Goal: Task Accomplishment & Management: Manage account settings

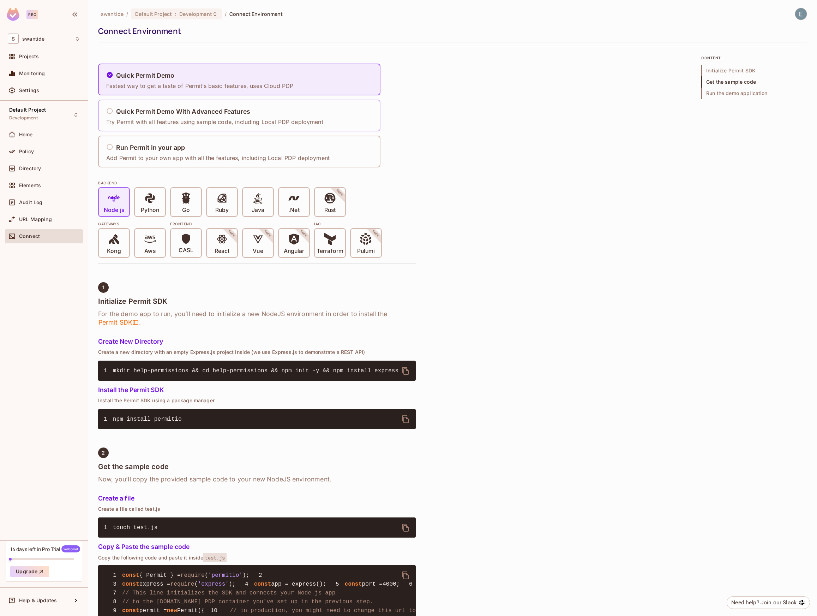
click at [177, 115] on div "Quick Permit Demo With Advanced Features" at bounding box center [214, 111] width 217 height 9
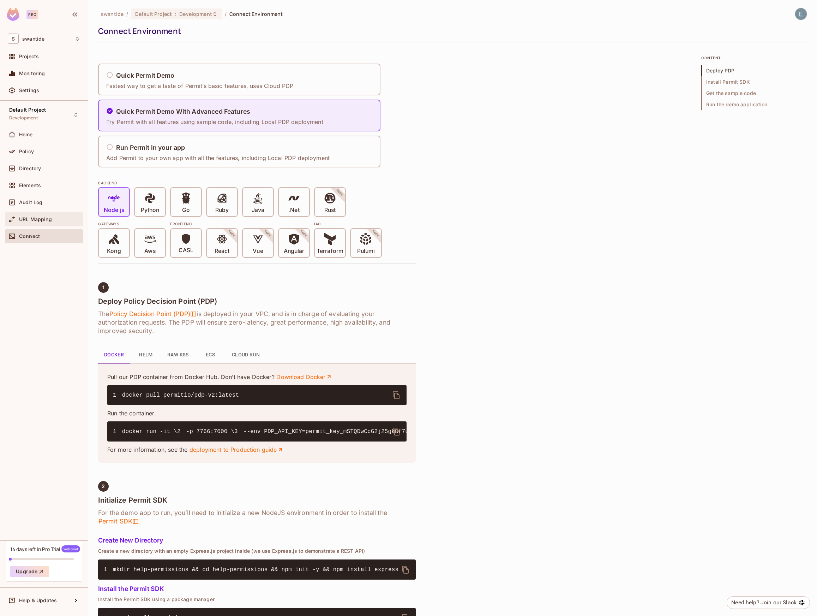
click at [53, 218] on div "URL Mapping" at bounding box center [49, 219] width 61 height 6
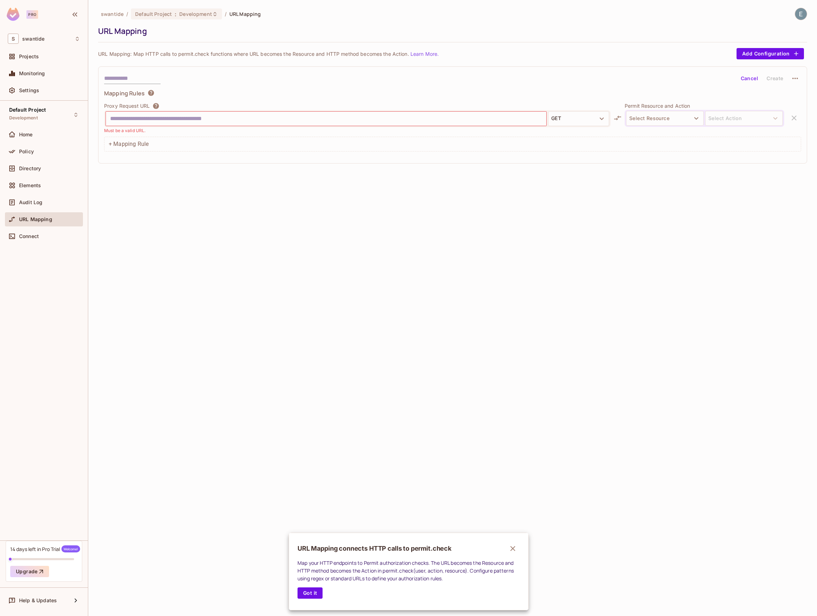
click at [44, 186] on div at bounding box center [408, 308] width 817 height 616
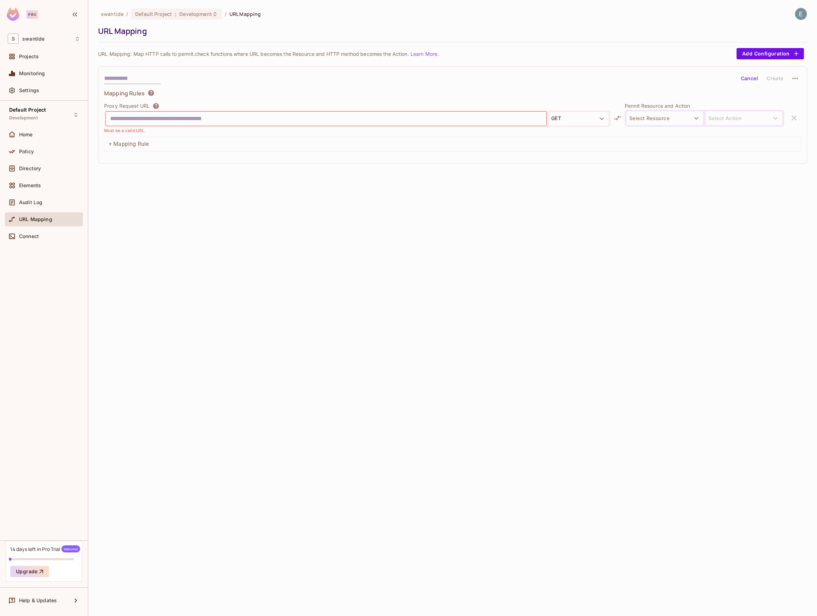
click at [35, 185] on div "URL Mapping connects HTTP calls to permit.check Map your HTTP endpoints to Perm…" at bounding box center [408, 308] width 817 height 616
click at [35, 185] on span "Elements" at bounding box center [30, 186] width 22 height 6
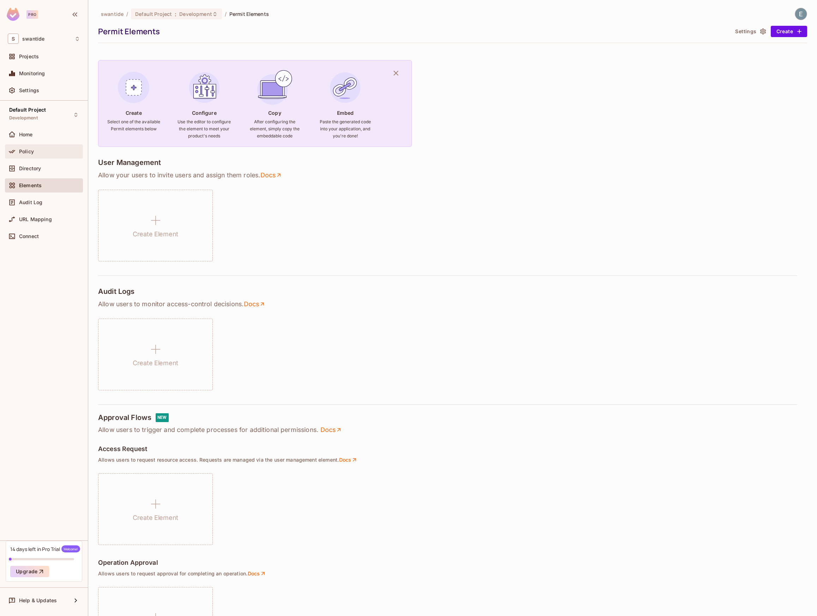
click at [37, 150] on div "Policy" at bounding box center [49, 152] width 61 height 6
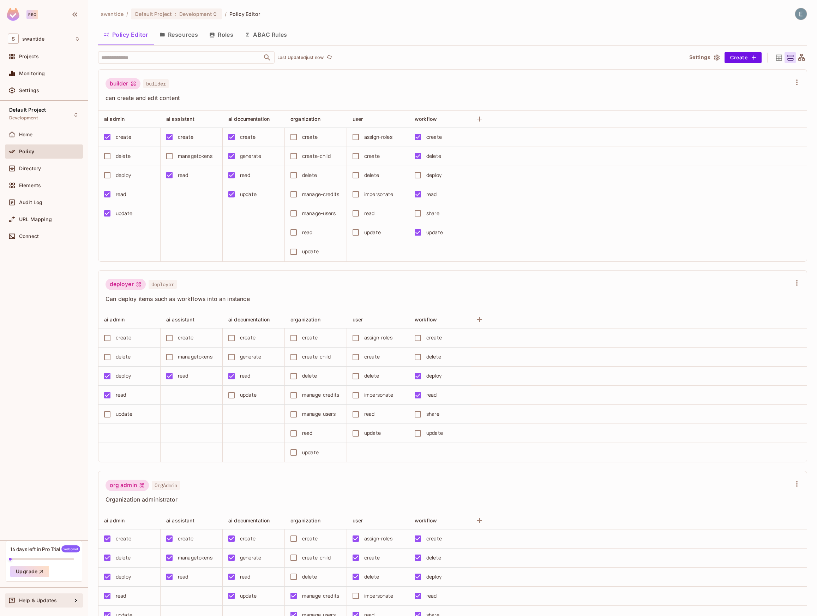
click at [39, 602] on span "Help & Updates" at bounding box center [38, 600] width 38 height 6
click at [139, 540] on li "Roadmap" at bounding box center [128, 538] width 68 height 16
click at [41, 169] on div "Directory" at bounding box center [49, 169] width 61 height 6
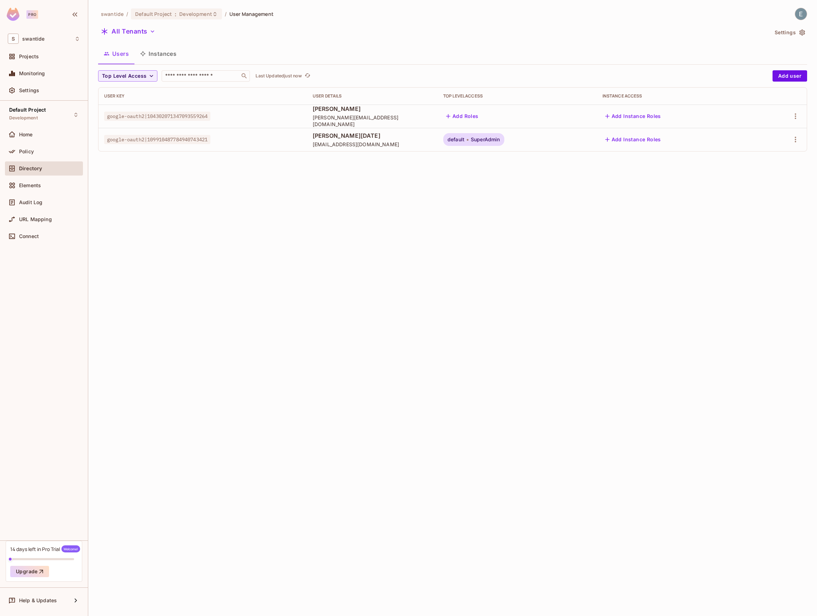
click at [151, 140] on span "google-oauth2|109910487784940743421" at bounding box center [157, 139] width 106 height 9
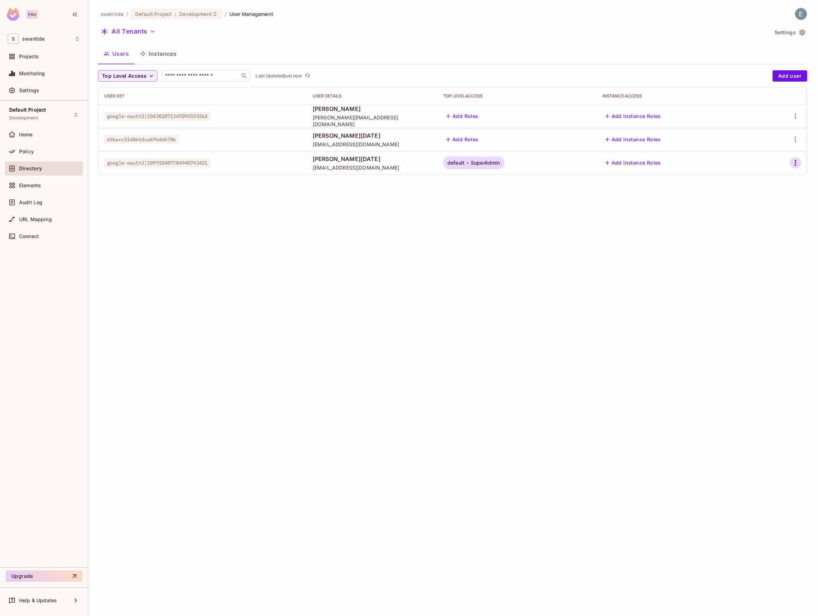
click at [796, 163] on icon "button" at bounding box center [795, 163] width 1 height 6
click at [776, 222] on div "Delete User" at bounding box center [764, 225] width 28 height 7
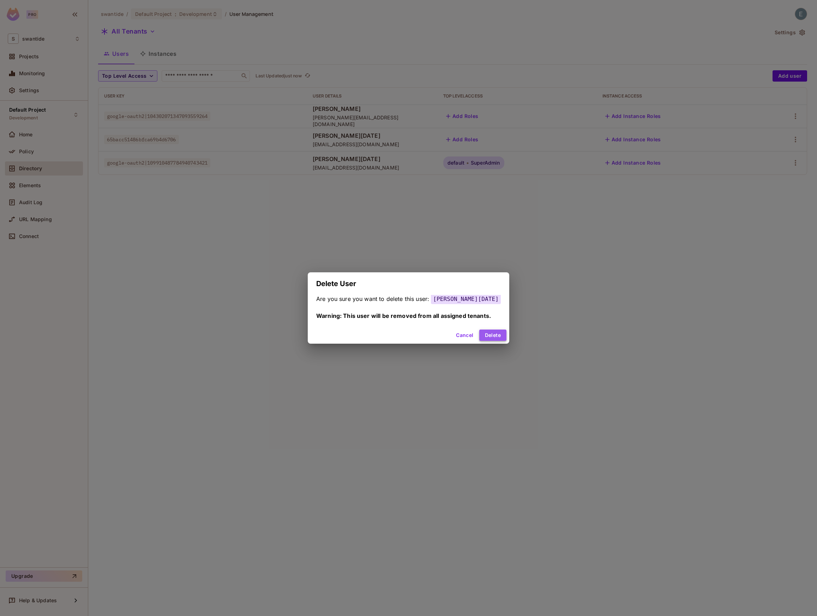
click at [494, 331] on button "Delete" at bounding box center [492, 334] width 27 height 11
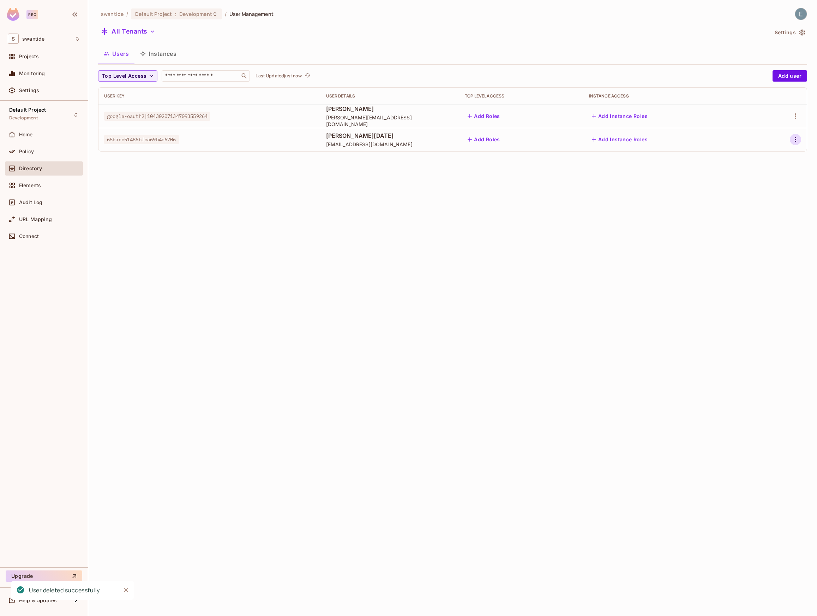
click at [796, 139] on icon "button" at bounding box center [795, 140] width 1 height 6
click at [778, 174] on div "Top Level Roles" at bounding box center [769, 171] width 38 height 7
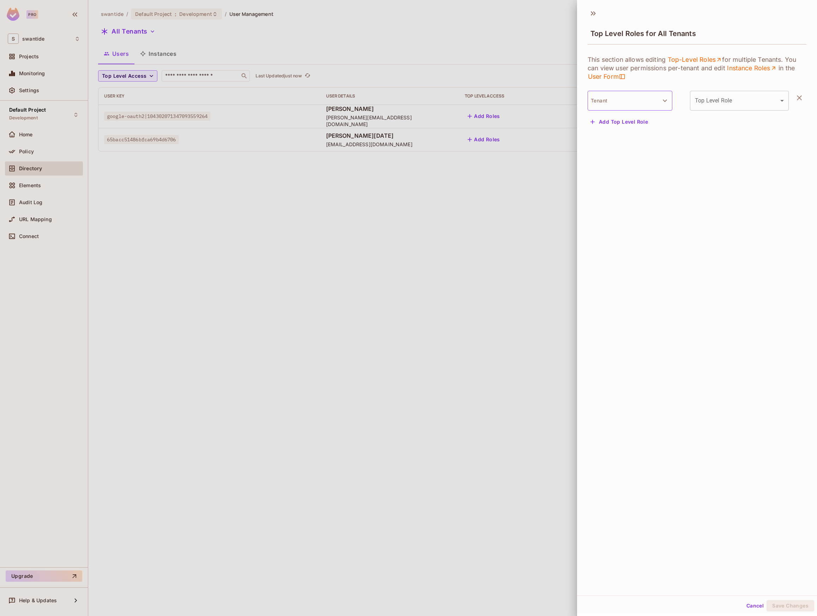
click at [659, 99] on button "Tenant" at bounding box center [630, 101] width 85 height 20
click at [635, 137] on li "Default Tenant" at bounding box center [630, 136] width 85 height 13
click at [743, 101] on body "Pro S swantide Projects Monitoring Settings Default Project Development Home Po…" at bounding box center [408, 308] width 817 height 616
click at [734, 114] on li "super admin" at bounding box center [739, 119] width 99 height 13
type input "**********"
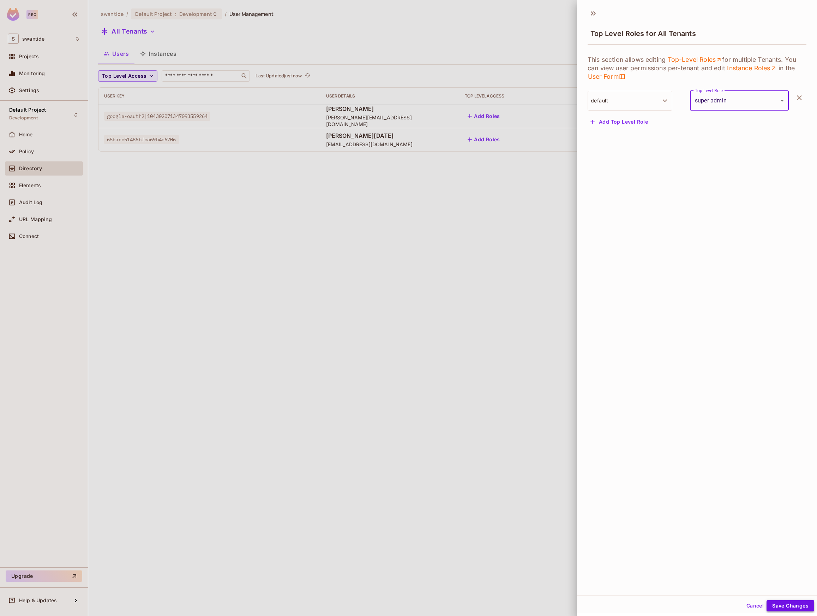
click at [803, 604] on button "Save Changes" at bounding box center [791, 605] width 48 height 11
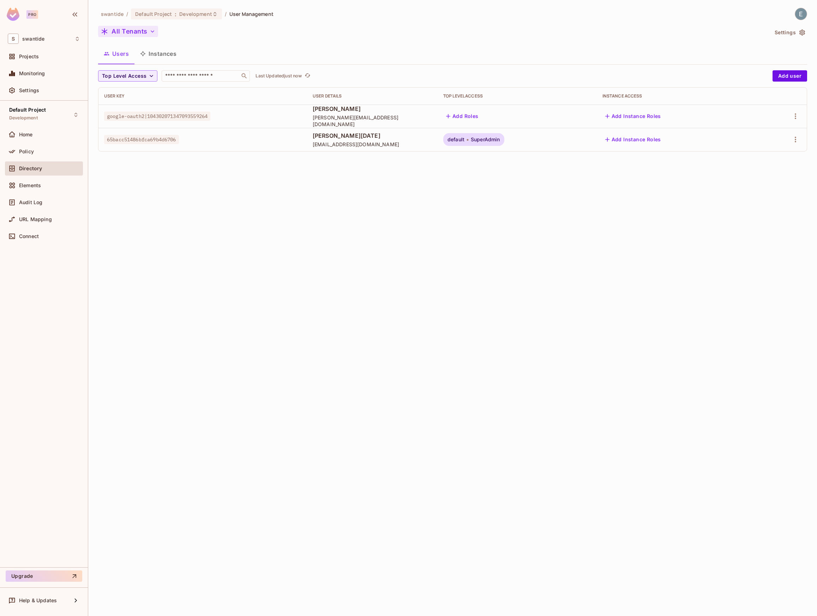
click at [143, 34] on button "All Tenants" at bounding box center [128, 31] width 60 height 11
click at [132, 80] on span "Default Tenant" at bounding box center [135, 81] width 62 height 7
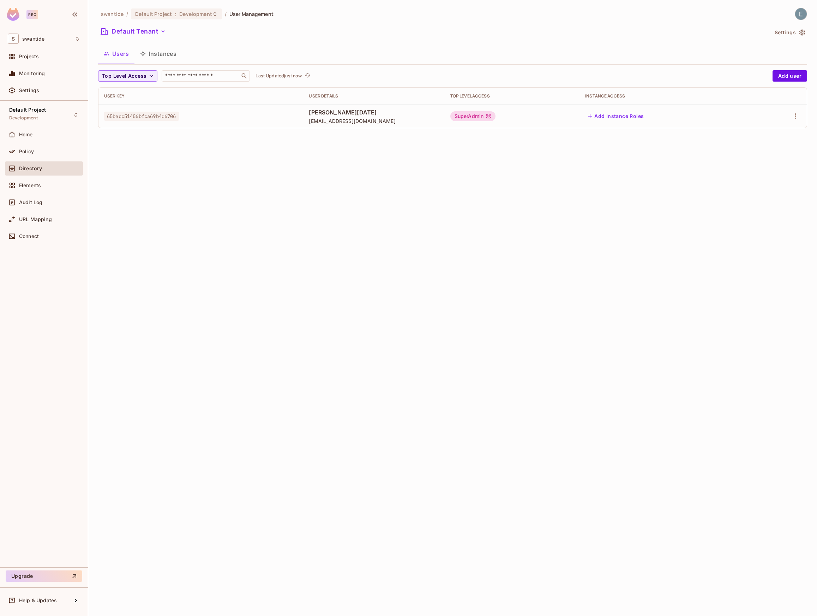
click at [647, 112] on button "Add Instance Roles" at bounding box center [615, 115] width 61 height 11
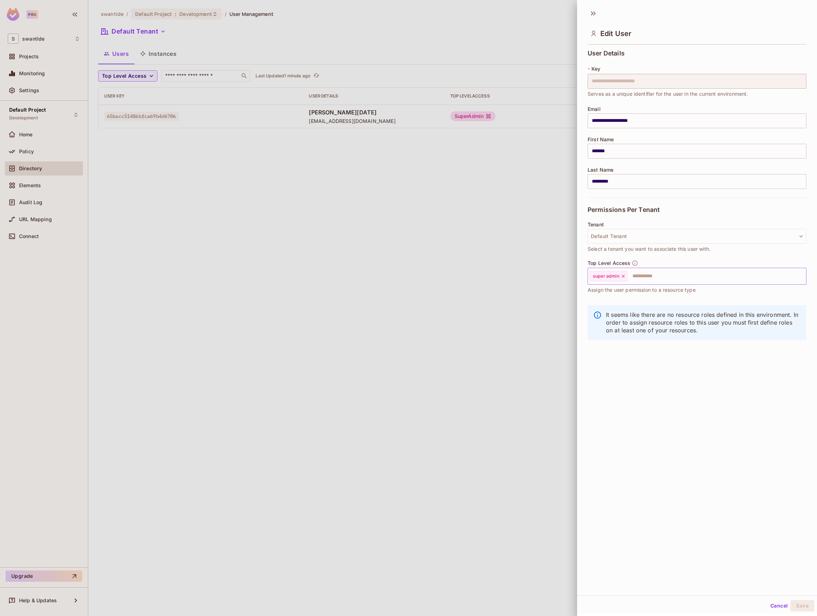
click at [628, 276] on div "super admin ​" at bounding box center [697, 276] width 219 height 17
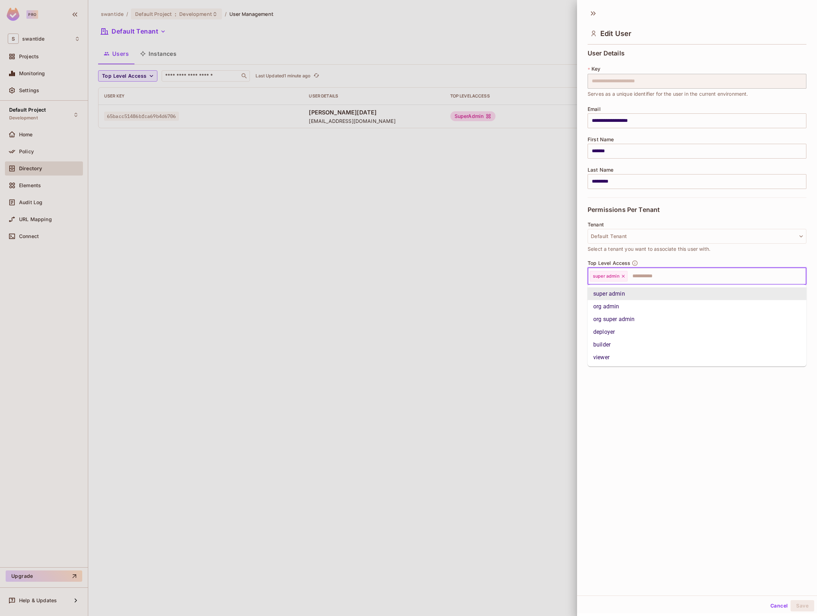
click at [622, 276] on icon at bounding box center [623, 276] width 5 height 5
click at [627, 357] on li "viewer" at bounding box center [697, 357] width 219 height 13
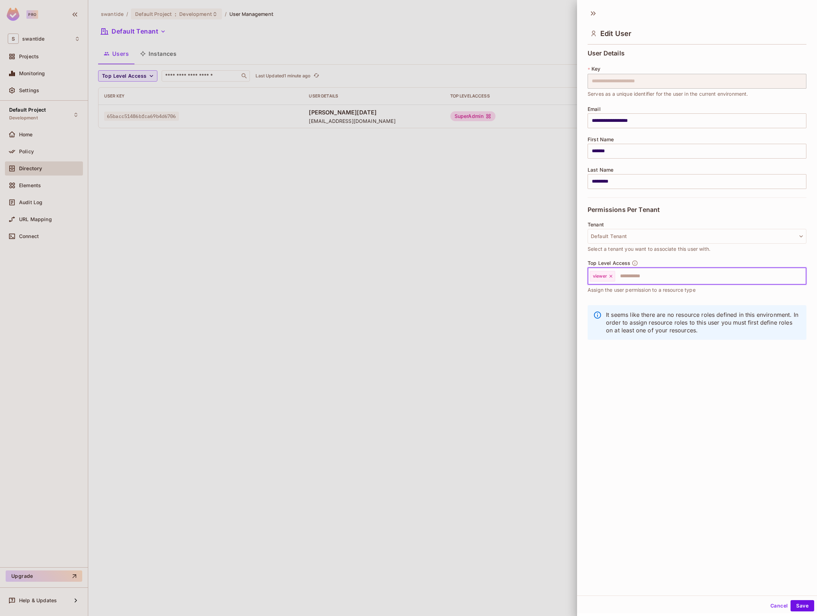
click at [635, 280] on input "text" at bounding box center [704, 276] width 177 height 14
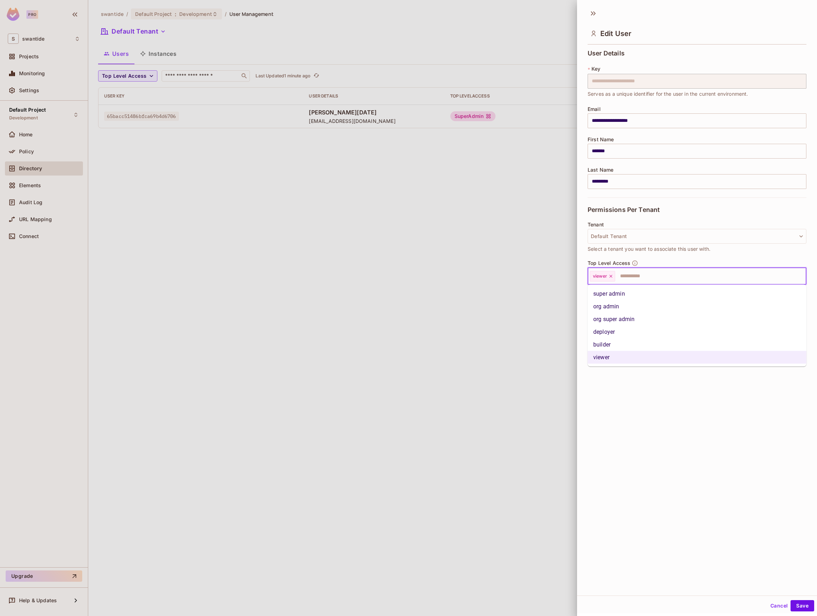
click at [632, 341] on li "builder" at bounding box center [697, 344] width 219 height 13
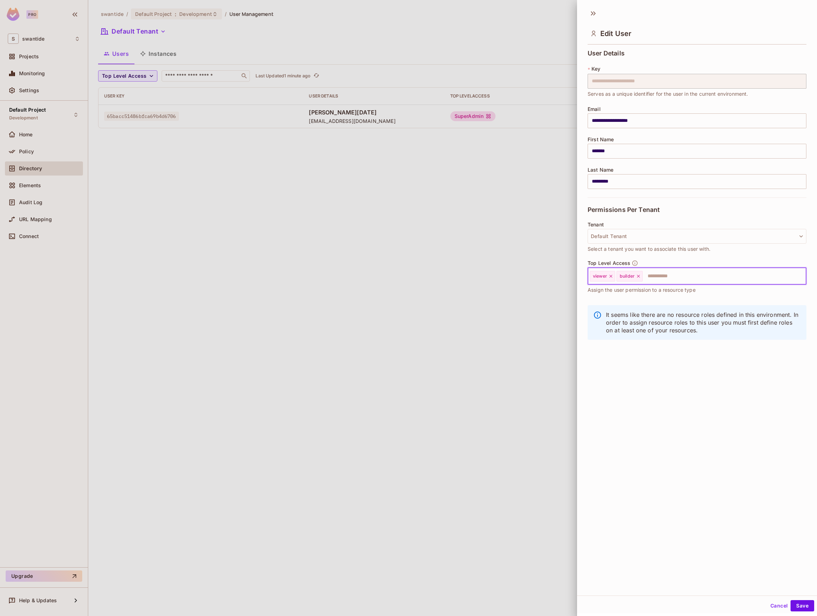
click at [653, 276] on input "text" at bounding box center [718, 276] width 149 height 14
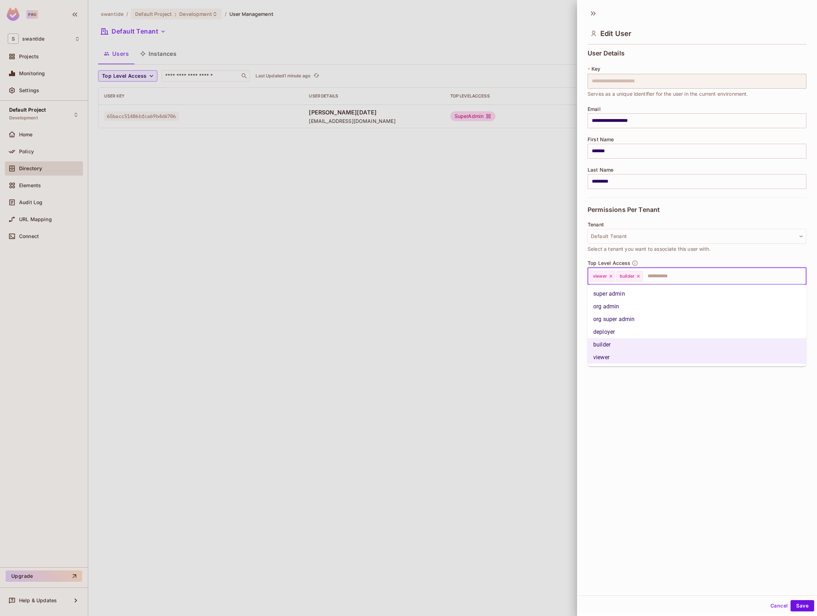
click at [651, 334] on li "deployer" at bounding box center [697, 331] width 219 height 13
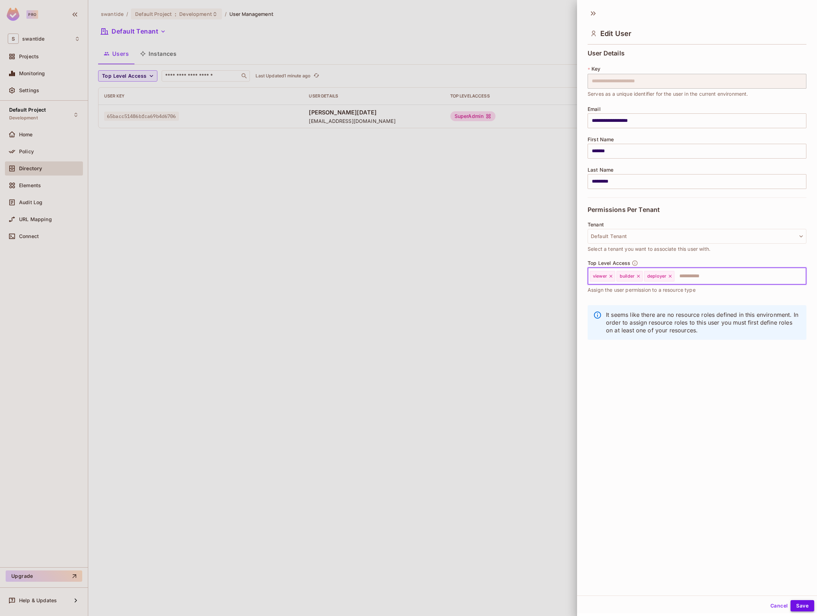
click at [807, 606] on button "Save" at bounding box center [803, 605] width 24 height 11
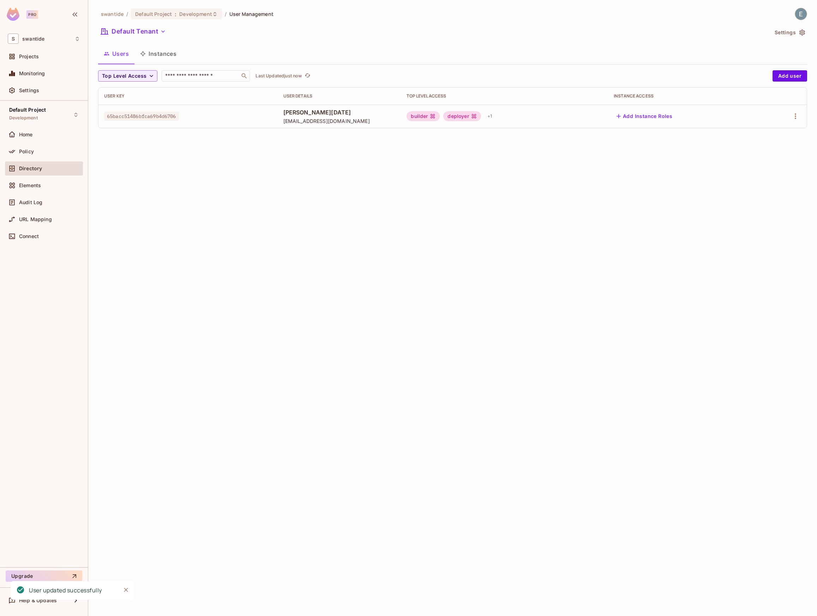
click at [317, 199] on div "swantide / Default Project : Development / User Management Default Tenant Setti…" at bounding box center [452, 308] width 729 height 616
click at [45, 151] on div "Policy" at bounding box center [49, 152] width 61 height 6
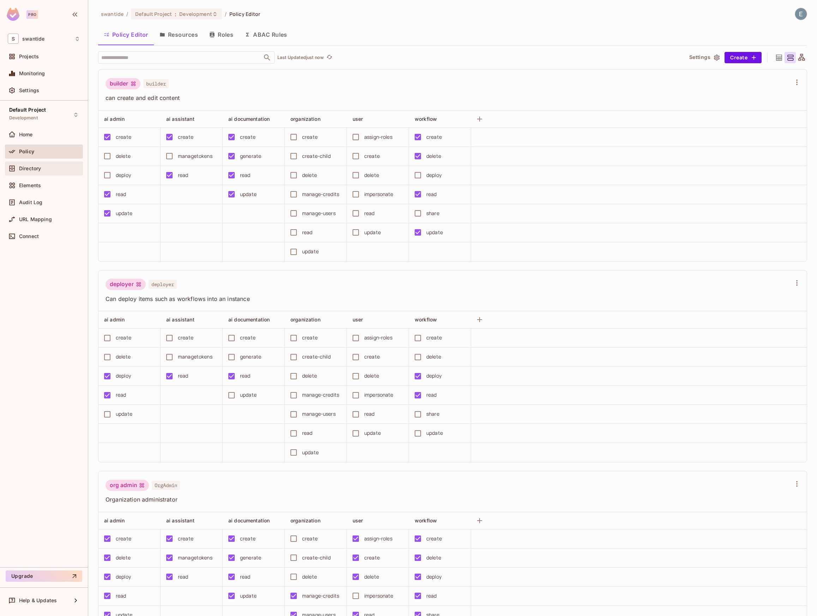
click at [51, 173] on div "Directory" at bounding box center [44, 168] width 78 height 14
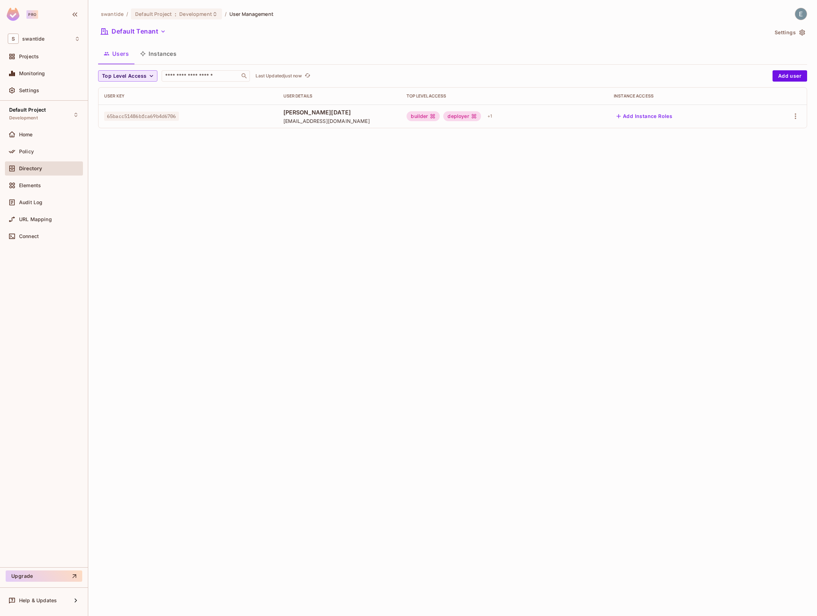
click at [149, 76] on icon "button" at bounding box center [151, 75] width 7 height 7
click at [204, 156] on div at bounding box center [408, 308] width 817 height 616
click at [158, 52] on button "Instances" at bounding box center [159, 54] width 48 height 18
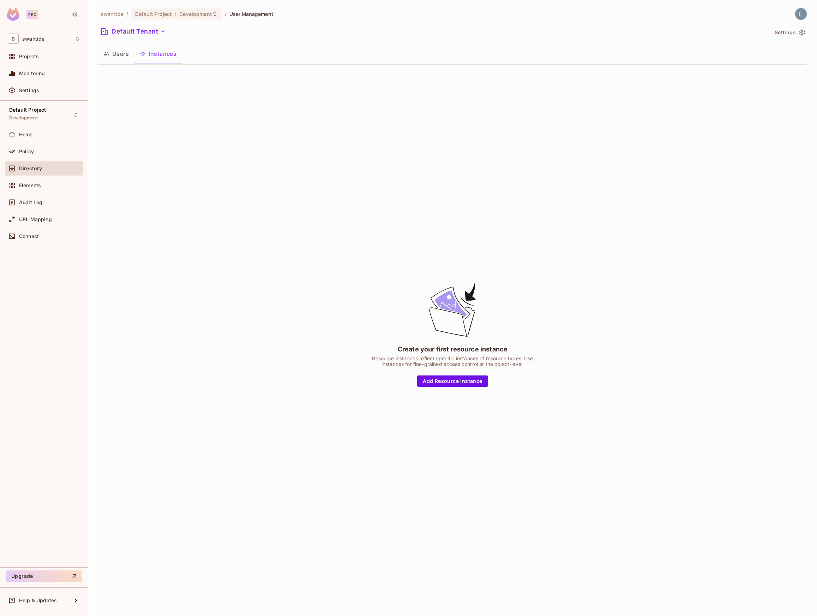
click at [115, 57] on button "Users" at bounding box center [116, 54] width 36 height 18
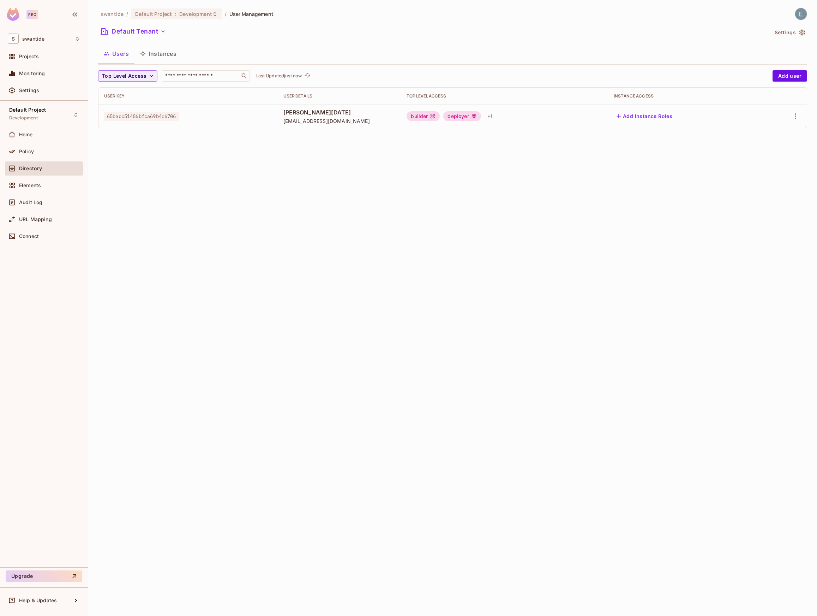
click at [481, 117] on div "deployer" at bounding box center [461, 116] width 37 height 10
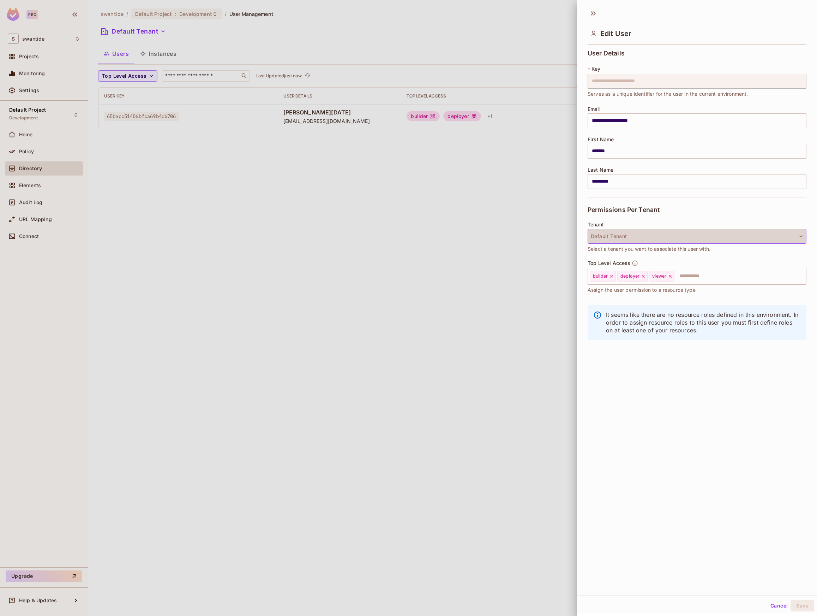
click at [730, 237] on button "Default Tenant" at bounding box center [697, 236] width 219 height 15
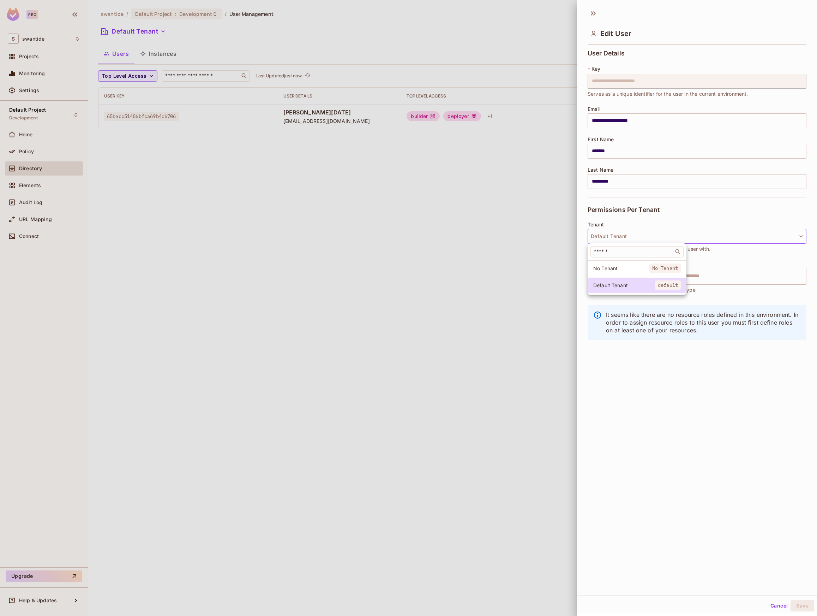
click at [488, 193] on div at bounding box center [408, 308] width 817 height 616
click at [228, 132] on div at bounding box center [408, 308] width 817 height 616
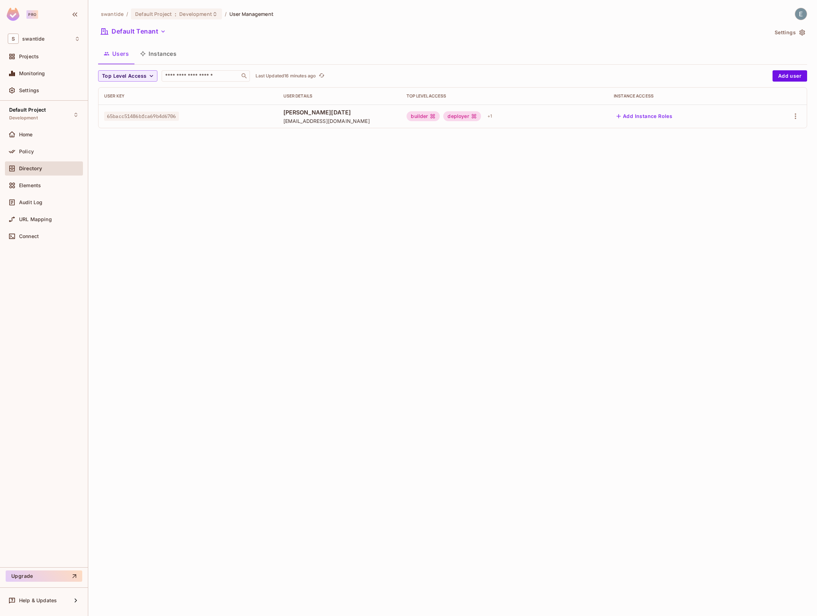
click at [42, 170] on div "Directory" at bounding box center [49, 169] width 61 height 6
click at [34, 156] on div "Policy" at bounding box center [44, 151] width 78 height 14
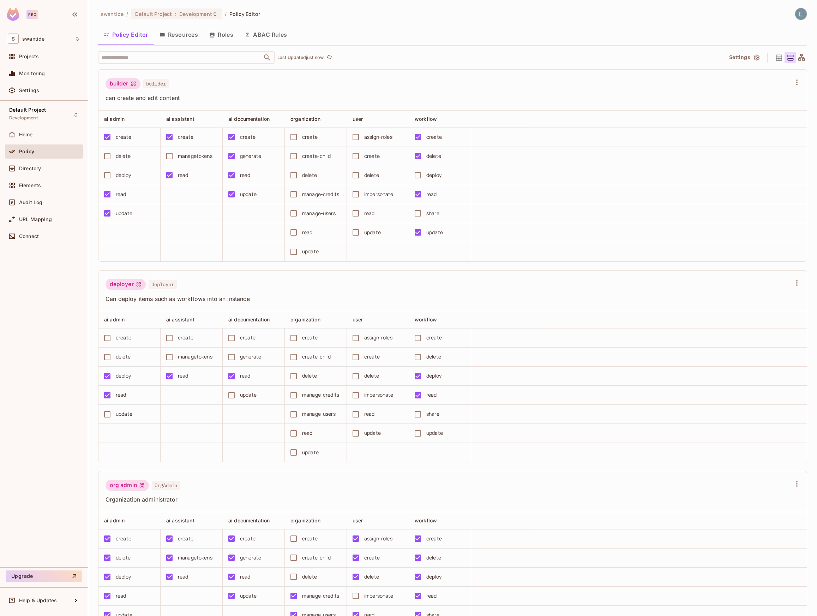
click at [221, 36] on button "Roles" at bounding box center [221, 35] width 35 height 18
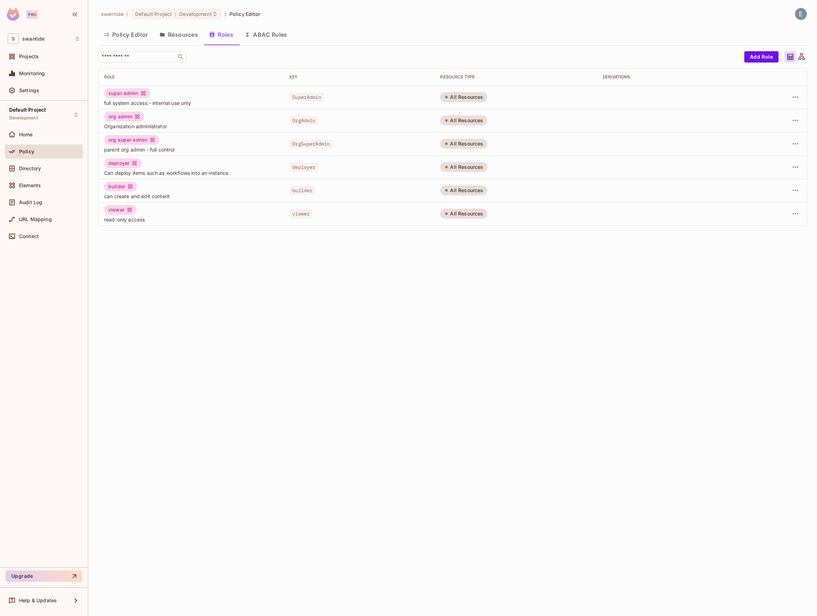
click at [129, 42] on button "Policy Editor" at bounding box center [126, 35] width 56 height 18
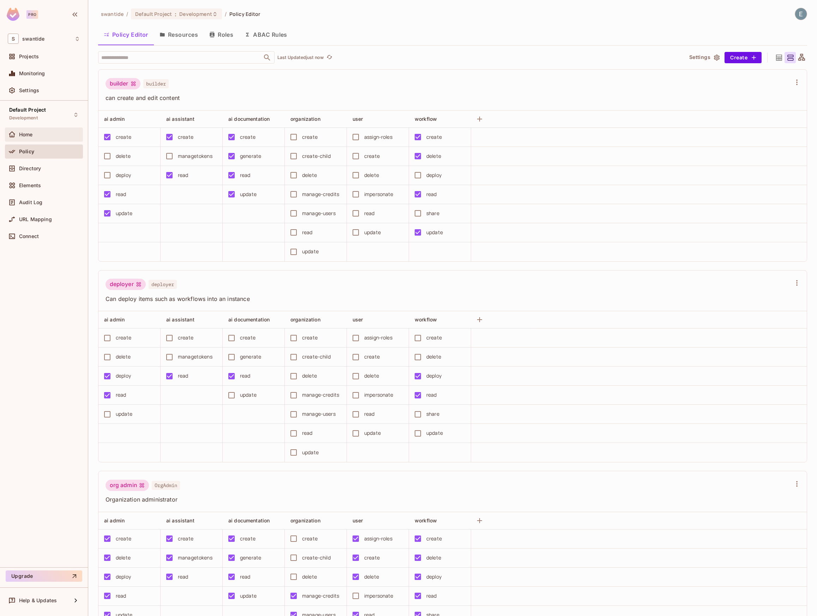
click at [35, 135] on div "Home" at bounding box center [49, 135] width 61 height 6
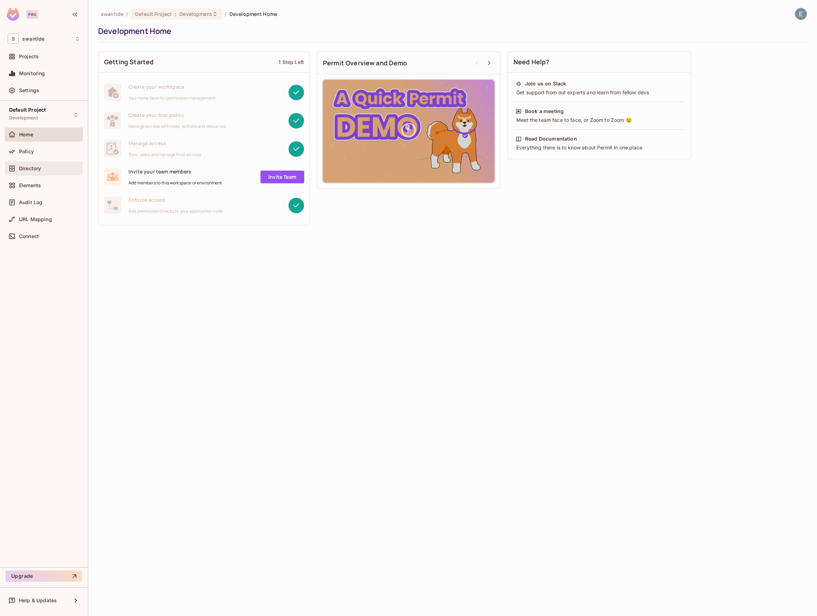
click at [35, 173] on div "Directory" at bounding box center [44, 168] width 78 height 14
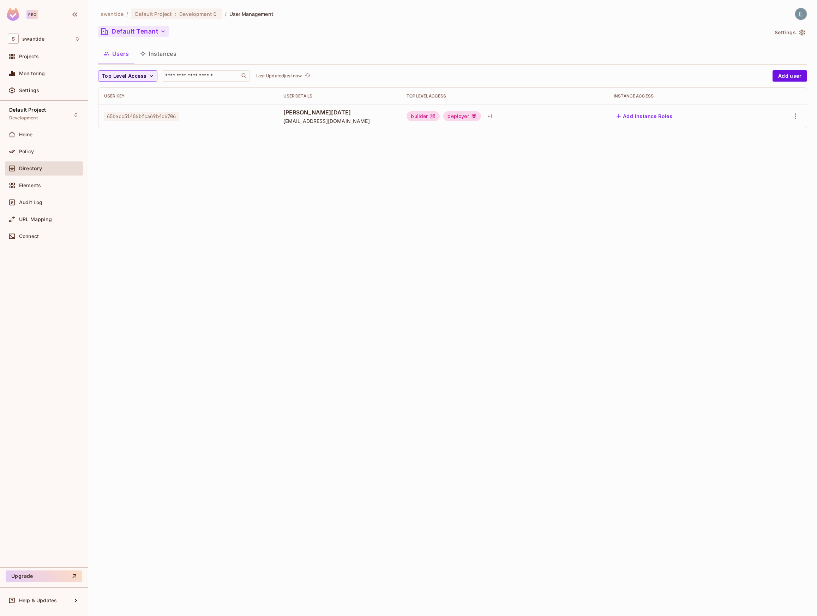
click at [169, 34] on div "Default Tenant" at bounding box center [433, 32] width 670 height 13
click at [166, 31] on button "Default Tenant" at bounding box center [133, 31] width 71 height 11
click at [135, 100] on span "Create New" at bounding box center [152, 98] width 78 height 6
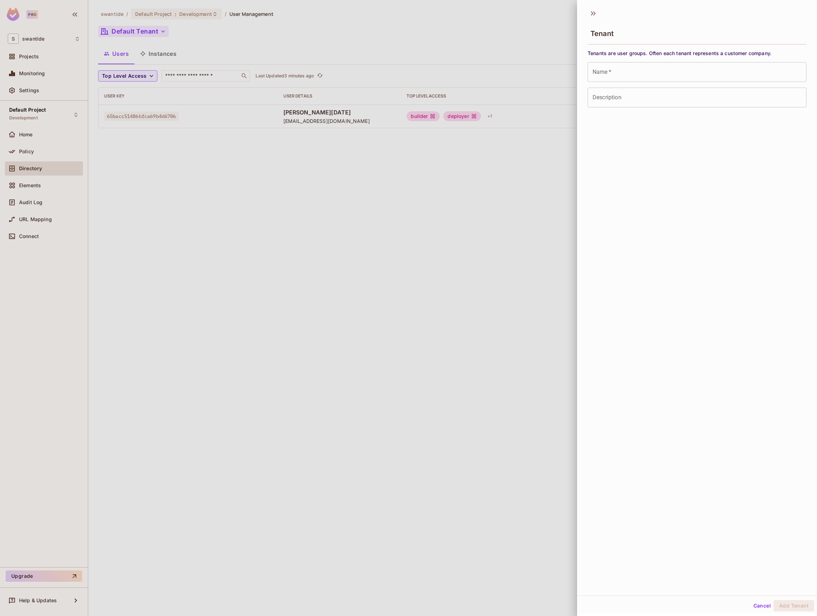
click at [480, 130] on div at bounding box center [408, 308] width 817 height 616
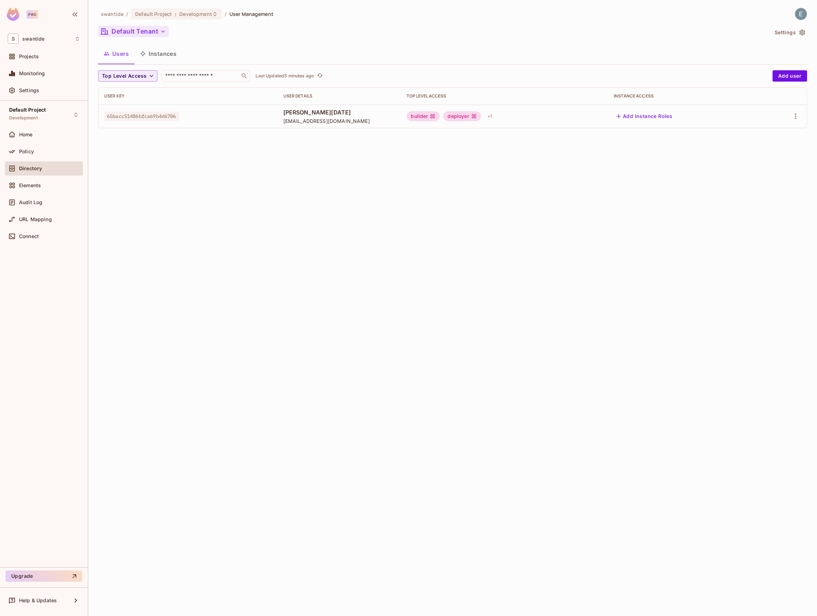
click at [466, 113] on div "deployer" at bounding box center [461, 116] width 37 height 10
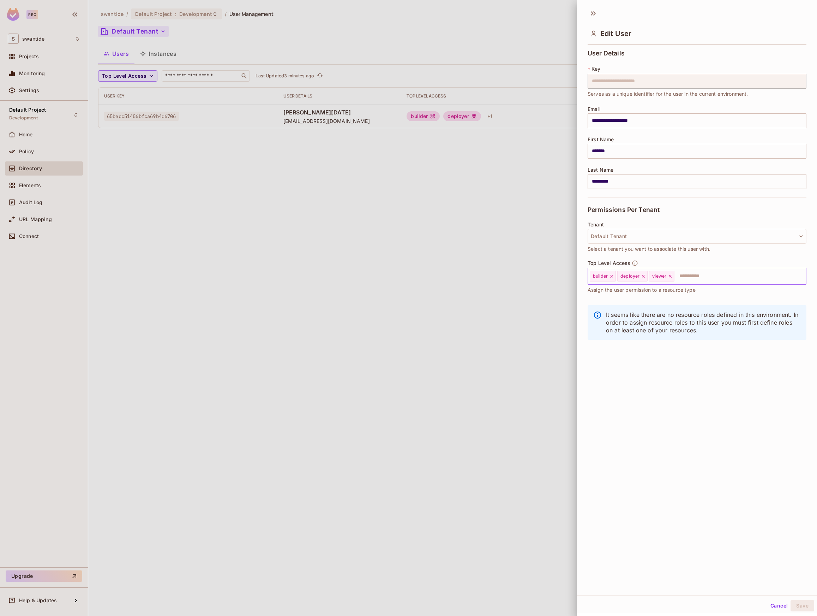
click at [702, 273] on input "text" at bounding box center [734, 276] width 118 height 14
click at [310, 196] on div at bounding box center [408, 308] width 817 height 616
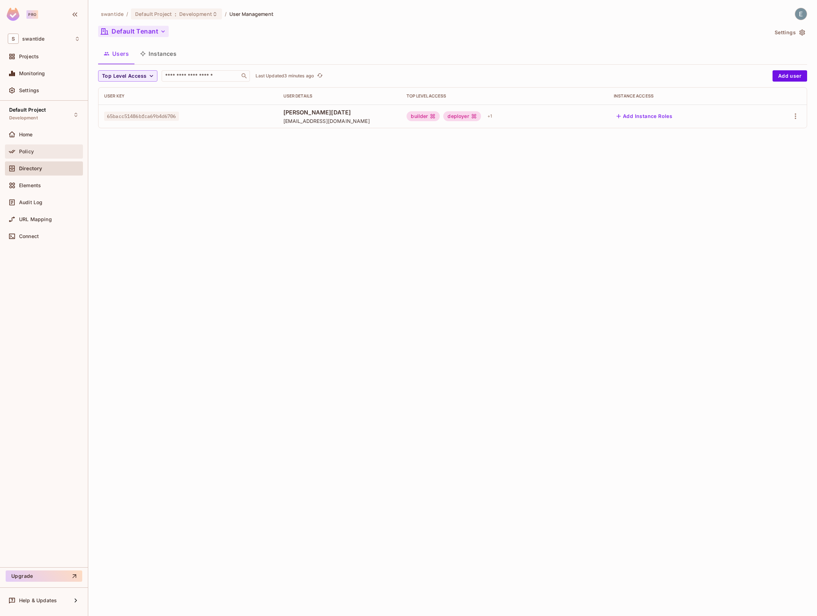
click at [32, 146] on div "Policy" at bounding box center [44, 151] width 78 height 14
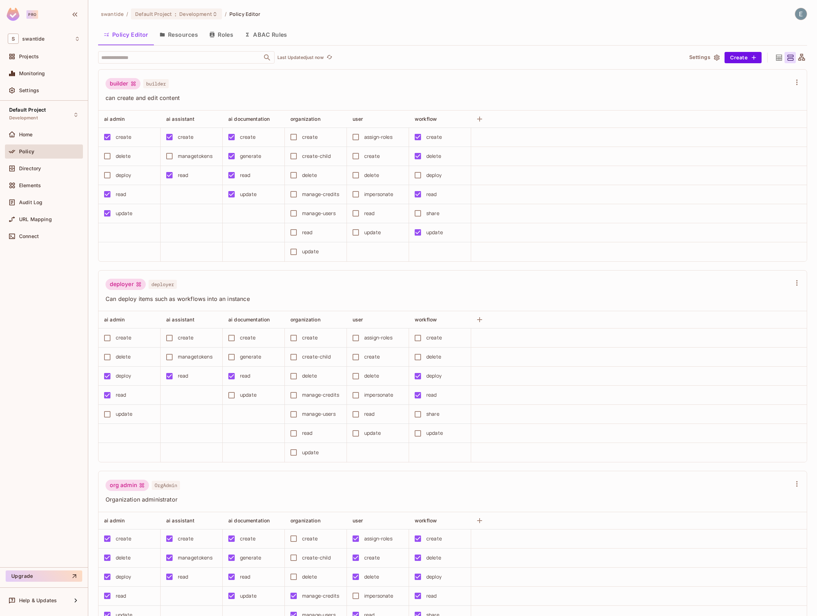
click at [221, 36] on button "Roles" at bounding box center [221, 35] width 35 height 18
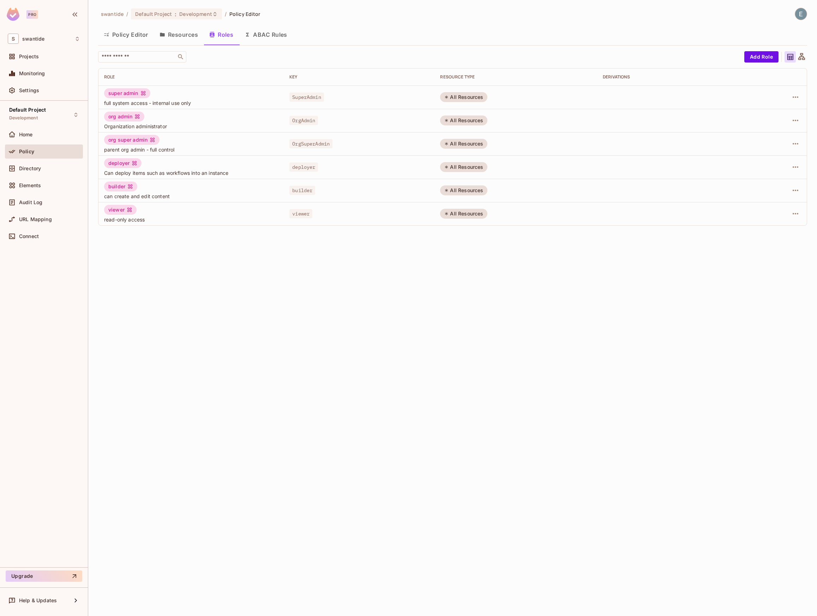
click at [162, 99] on div "super admin full system access - internal use only" at bounding box center [191, 97] width 174 height 18
click at [316, 96] on span "SuperAdmin" at bounding box center [306, 96] width 35 height 9
copy span "SuperAdmin"
click at [51, 172] on div "Directory" at bounding box center [44, 168] width 72 height 8
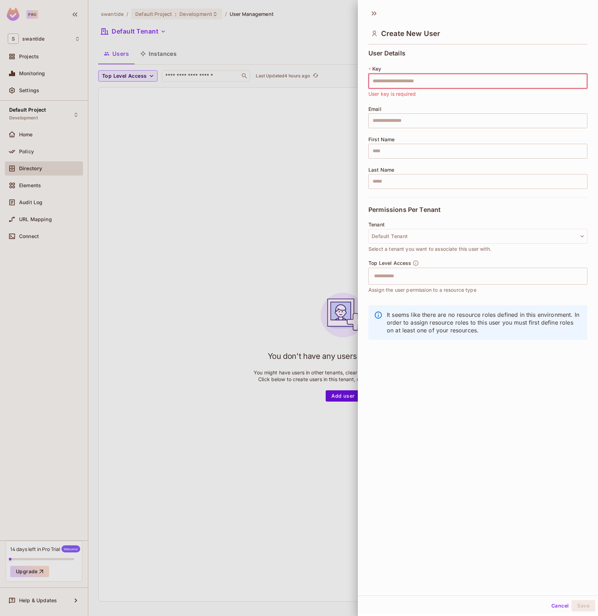
click at [289, 125] on div at bounding box center [299, 308] width 598 height 616
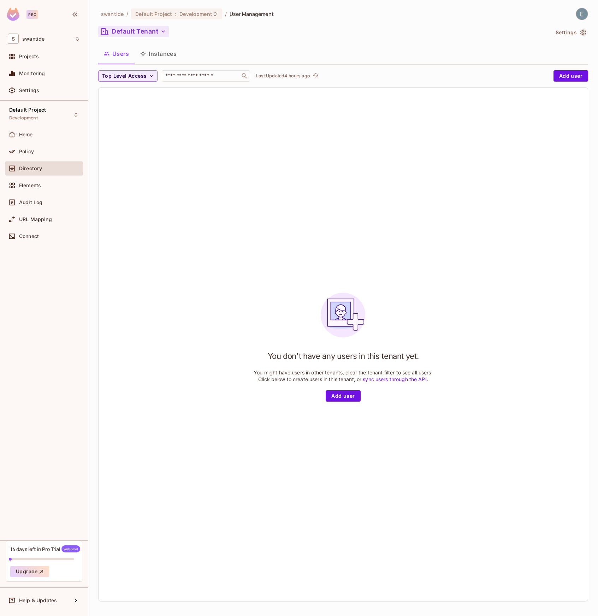
click at [158, 30] on button "Default Tenant" at bounding box center [133, 31] width 71 height 11
click at [148, 100] on div "Create New" at bounding box center [152, 98] width 78 height 7
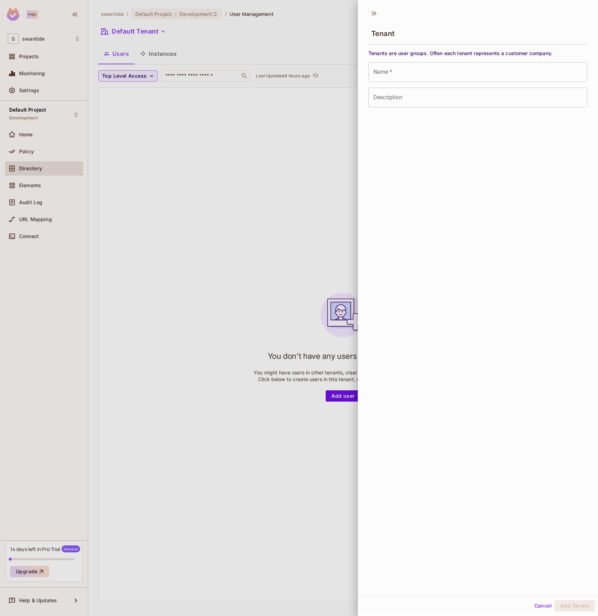
click at [435, 76] on input "Name   *" at bounding box center [477, 72] width 219 height 20
paste input "**********"
type input "**********"
click at [506, 104] on input "Description" at bounding box center [477, 98] width 219 height 20
paste input "**********"
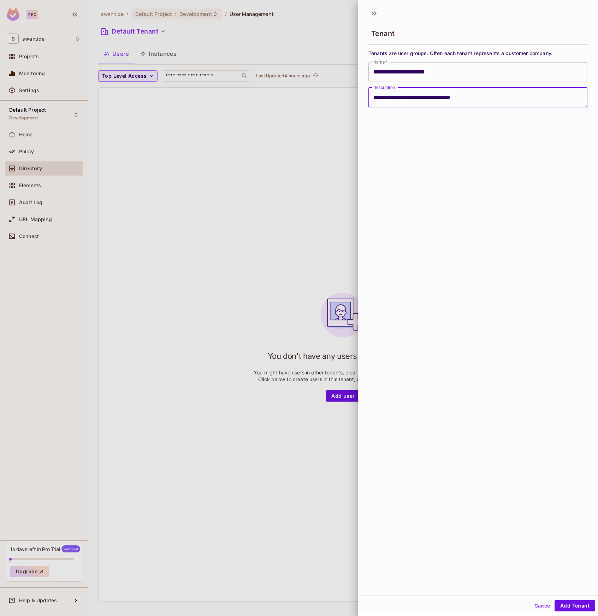
type input "**********"
click at [228, 222] on div at bounding box center [299, 308] width 598 height 616
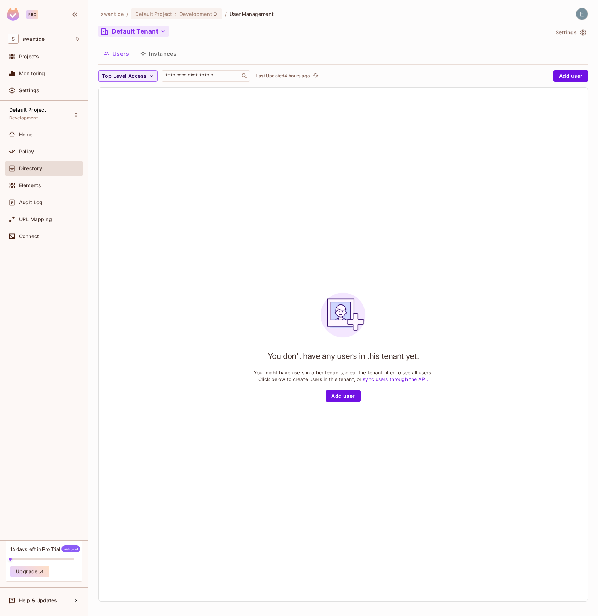
click at [157, 34] on button "Default Tenant" at bounding box center [133, 31] width 71 height 11
click at [157, 97] on span "Create New" at bounding box center [152, 98] width 78 height 6
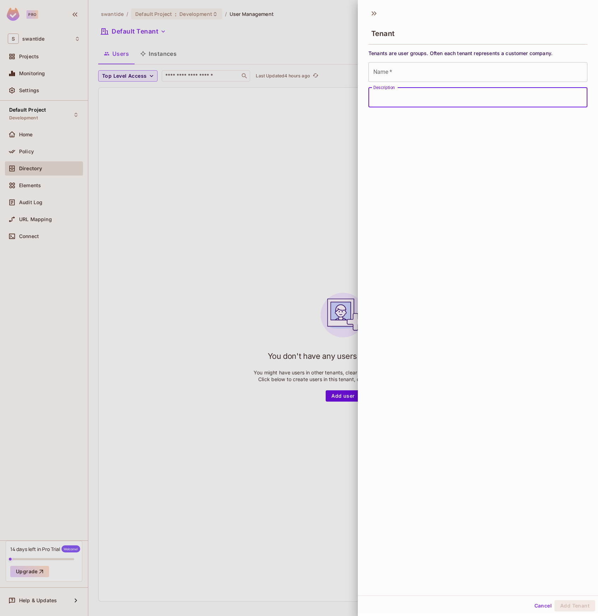
click at [526, 95] on input "Description" at bounding box center [477, 98] width 219 height 20
paste input "**********"
type input "**********"
click at [447, 67] on input "Name   *" at bounding box center [477, 72] width 219 height 20
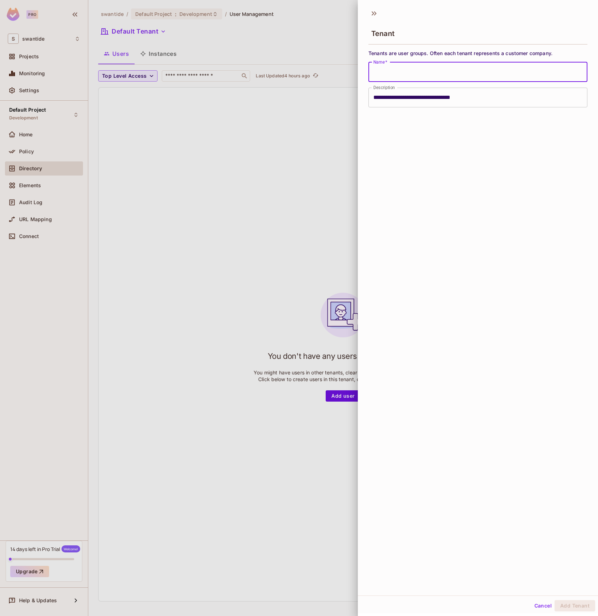
click at [447, 67] on input "Name   *" at bounding box center [477, 72] width 219 height 20
paste input "**********"
type input "**********"
click at [574, 603] on button "Add Tenant" at bounding box center [574, 605] width 41 height 11
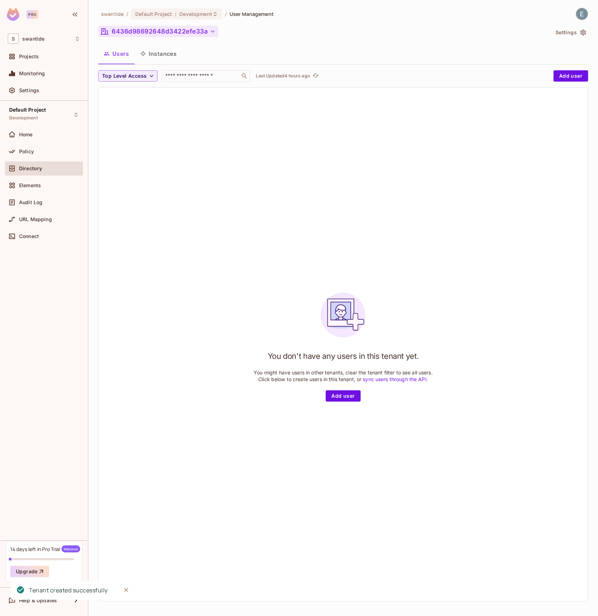
click at [211, 30] on icon "button" at bounding box center [212, 31] width 7 height 7
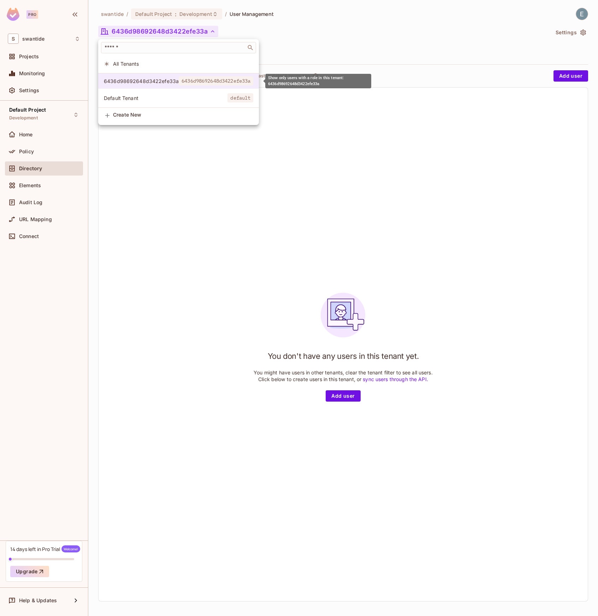
click at [156, 81] on span "6436d98692648d3422efe33a" at bounding box center [141, 81] width 75 height 7
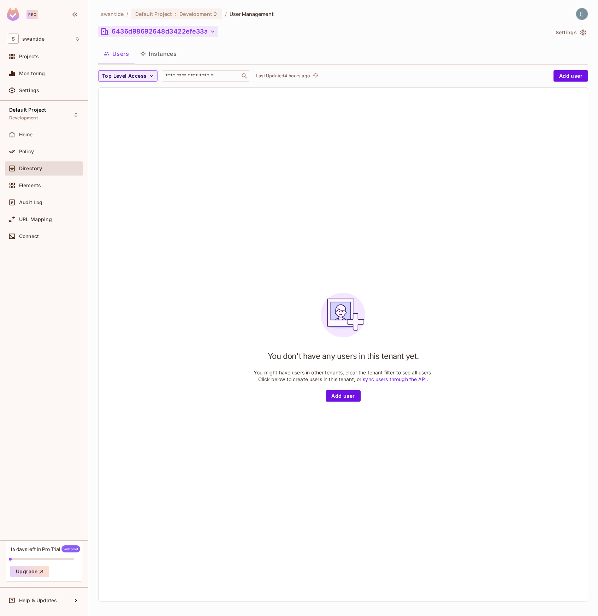
click at [205, 29] on button "6436d98692648d3422efe33a" at bounding box center [158, 31] width 120 height 11
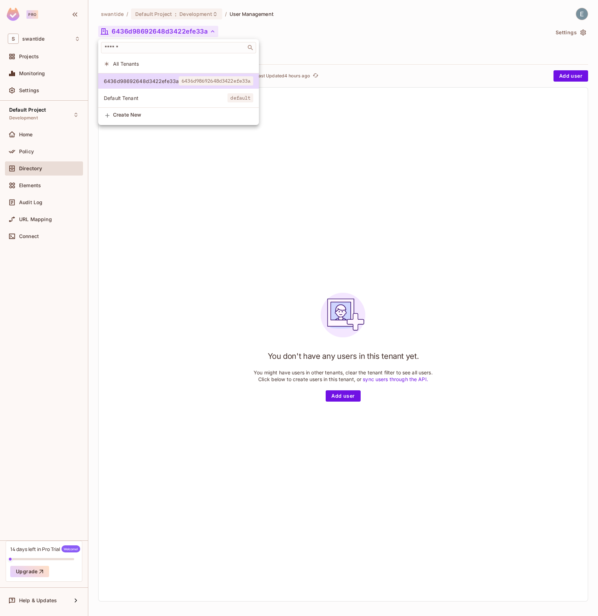
click at [200, 158] on div at bounding box center [299, 308] width 598 height 616
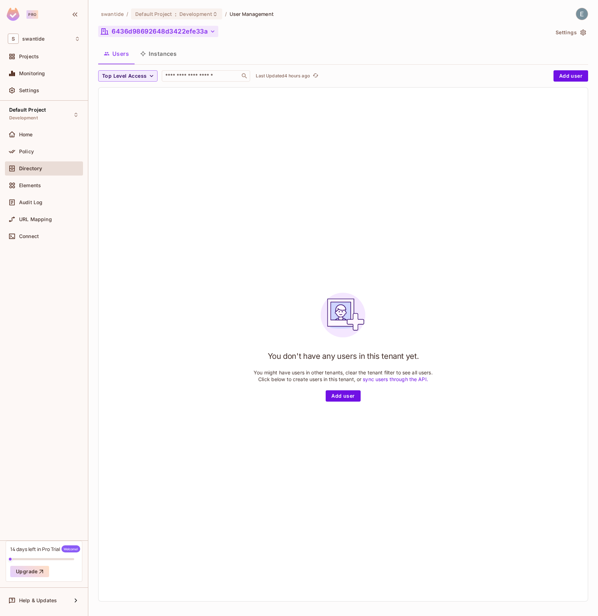
click at [203, 26] on button "6436d98692648d3422efe33a" at bounding box center [158, 31] width 120 height 11
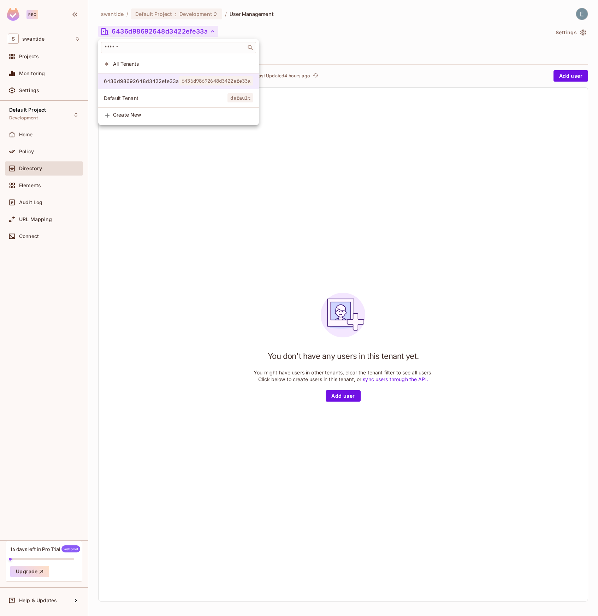
click at [235, 83] on span "6436d98692648d3422efe33a" at bounding box center [216, 80] width 74 height 9
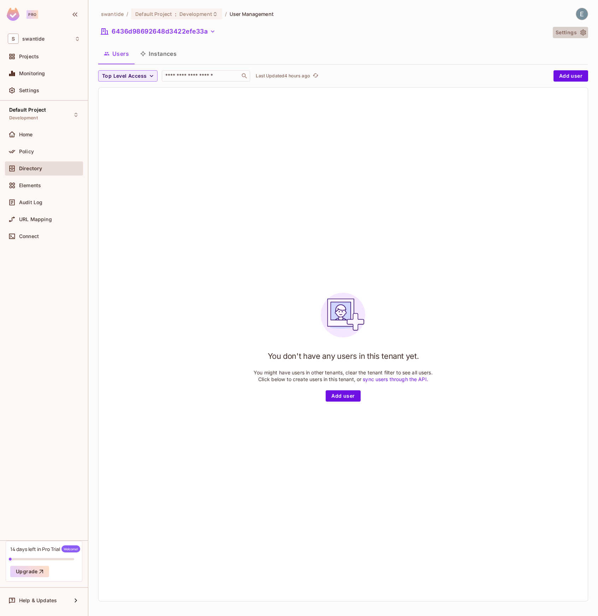
click at [571, 35] on button "Settings" at bounding box center [569, 32] width 35 height 11
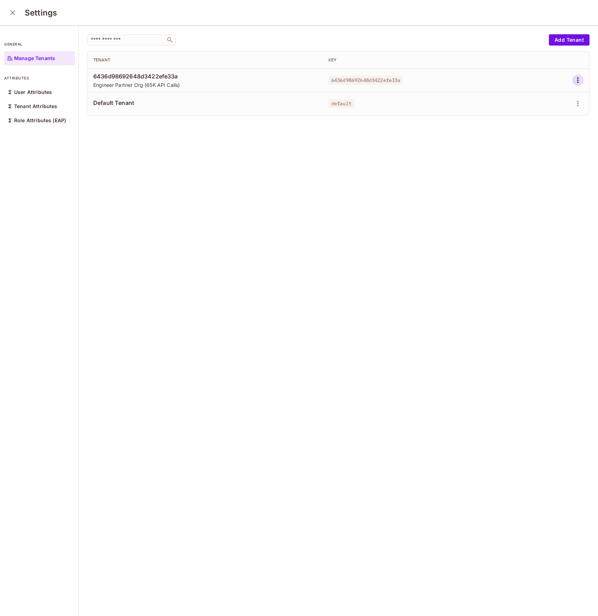
click at [580, 78] on icon "button" at bounding box center [577, 80] width 8 height 8
click at [564, 98] on li "Edit" at bounding box center [547, 97] width 62 height 16
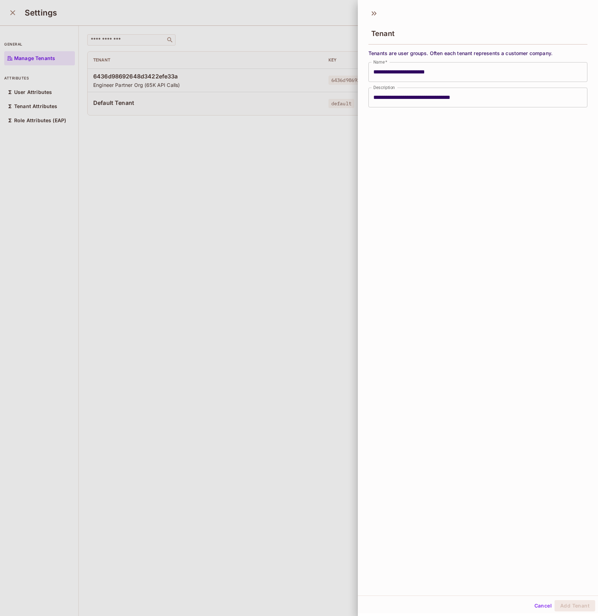
click at [235, 162] on div at bounding box center [299, 308] width 598 height 616
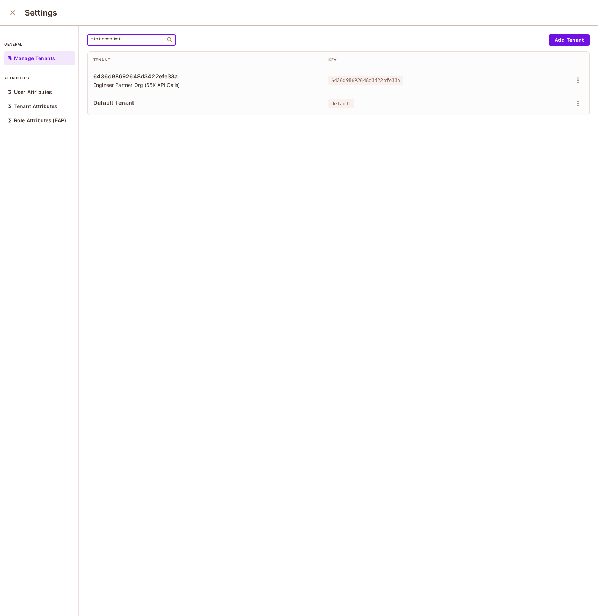
click at [129, 37] on input "text" at bounding box center [126, 39] width 74 height 7
click at [208, 190] on div "​ Add Tenant Tenant Key 6436d98692648d3422efe33a Engineer Partner Org (65K API …" at bounding box center [338, 321] width 519 height 591
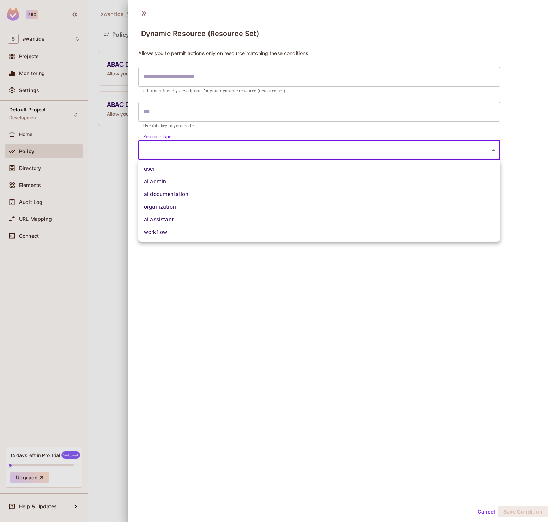
click at [215, 79] on div at bounding box center [275, 261] width 551 height 522
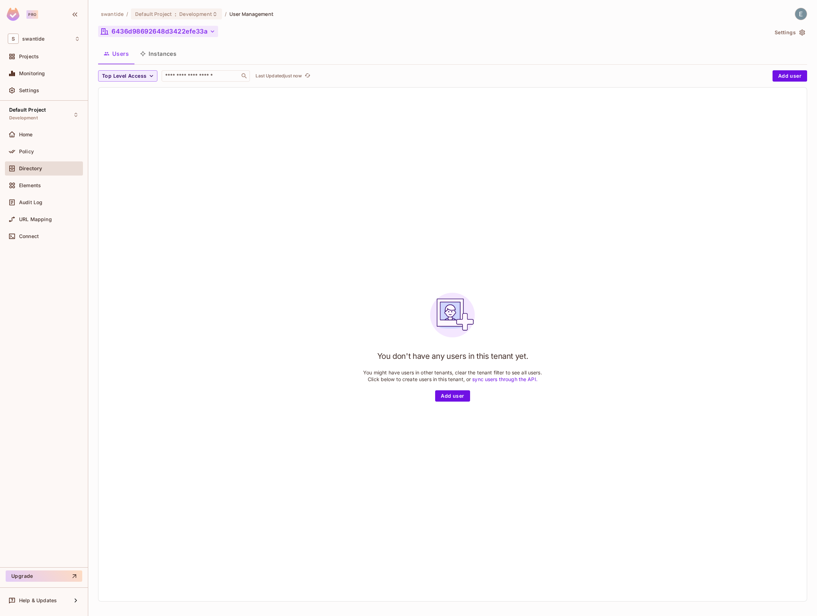
click at [203, 31] on button "6436d98692648d3422efe33a" at bounding box center [158, 31] width 120 height 11
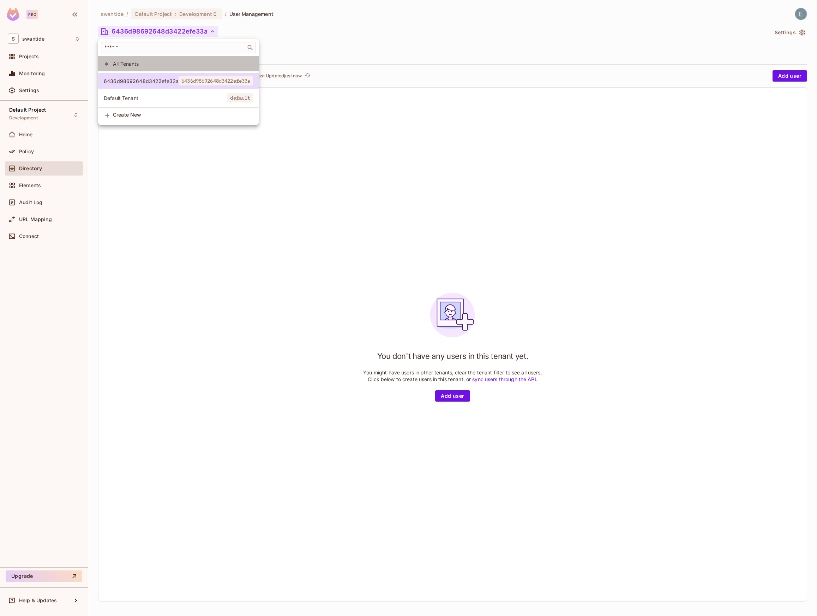
click at [159, 63] on span "All Tenants" at bounding box center [183, 63] width 140 height 7
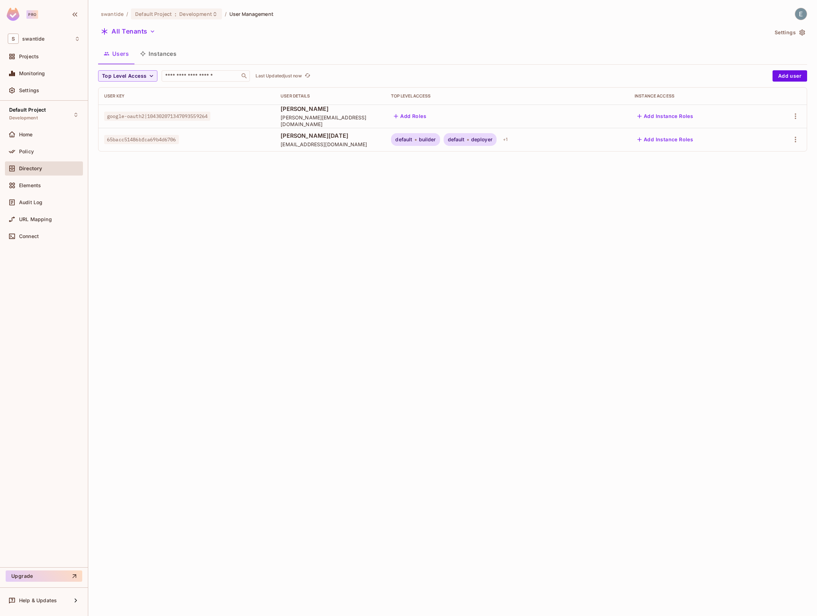
click at [806, 142] on td at bounding box center [786, 139] width 42 height 23
click at [795, 137] on icon "button" at bounding box center [795, 139] width 8 height 8
click at [765, 203] on div "Delete User" at bounding box center [764, 202] width 28 height 7
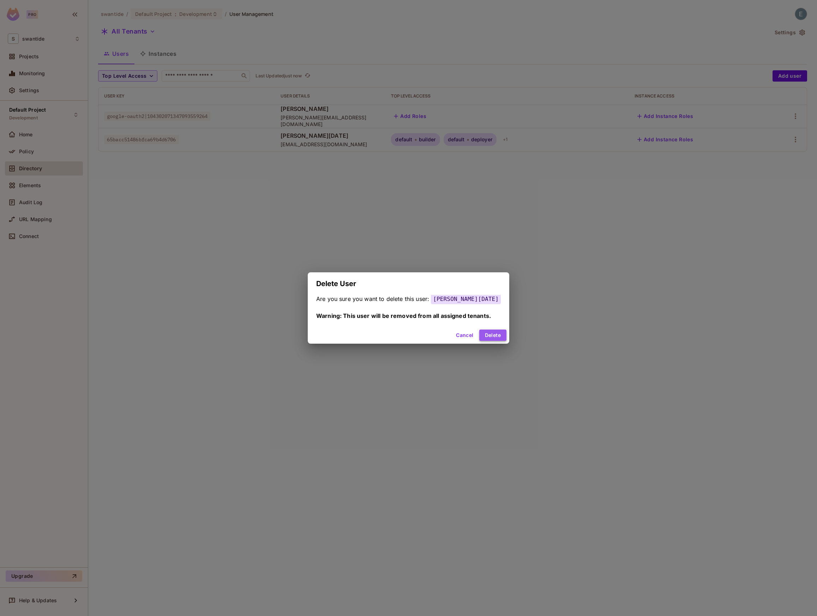
click at [494, 336] on button "Delete" at bounding box center [492, 334] width 27 height 11
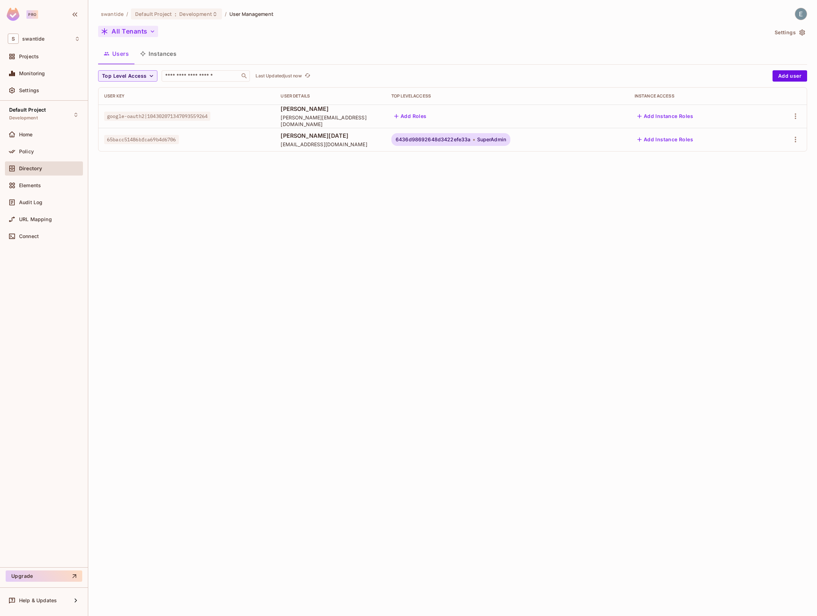
click at [144, 28] on button "All Tenants" at bounding box center [128, 31] width 60 height 11
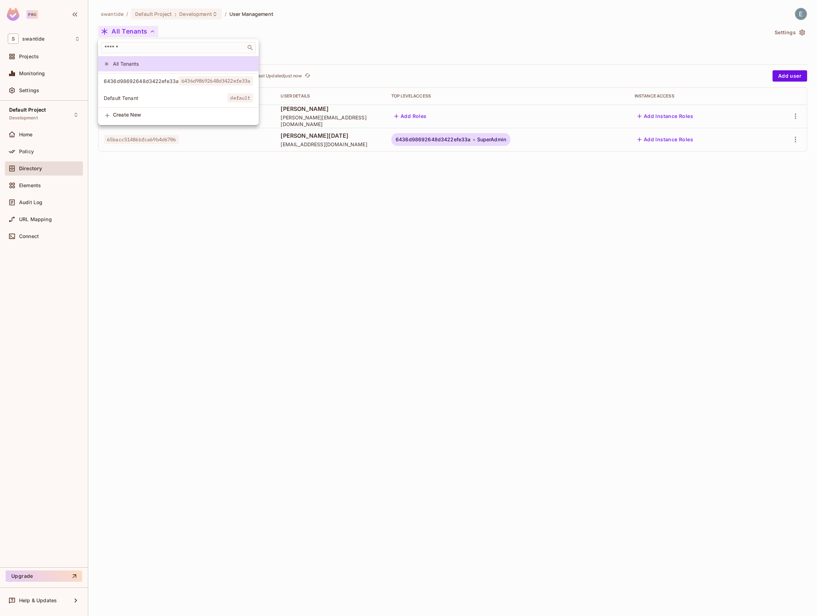
click at [148, 80] on span "6436d98692648d3422efe33a" at bounding box center [141, 81] width 75 height 7
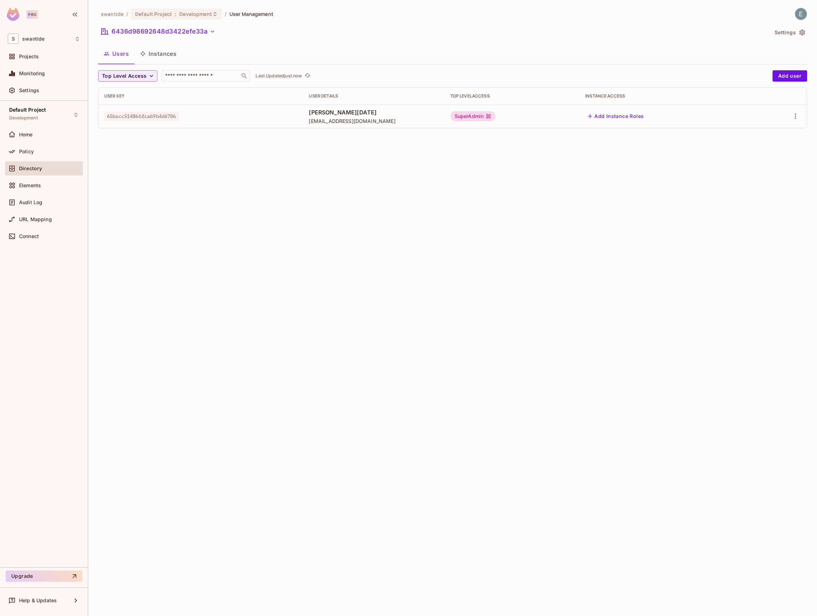
click at [147, 116] on span "65bacc51486bfca69b4d6706" at bounding box center [141, 116] width 75 height 9
click at [210, 30] on icon "button" at bounding box center [212, 31] width 7 height 7
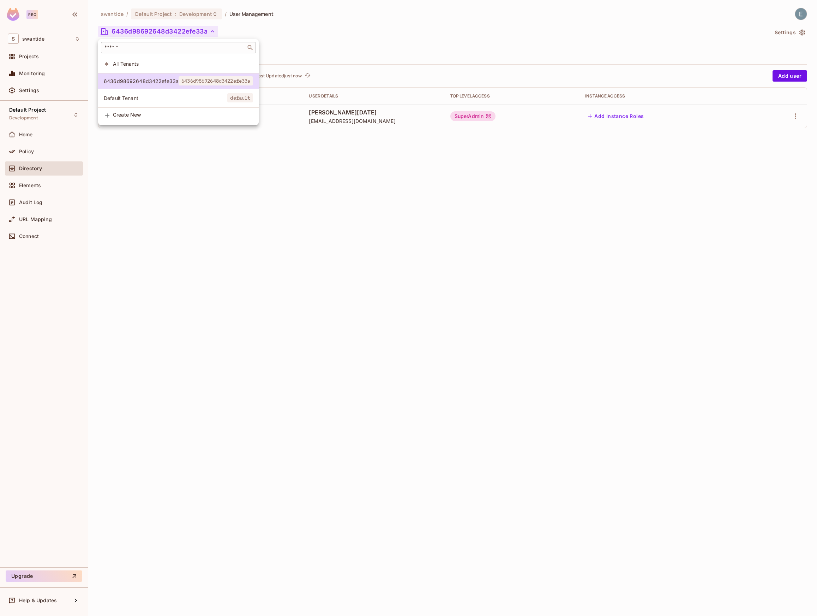
click at [174, 50] on input "text" at bounding box center [173, 47] width 141 height 7
type input "***"
click at [310, 231] on div at bounding box center [408, 308] width 817 height 616
click at [213, 29] on icon "button" at bounding box center [212, 31] width 7 height 7
click at [153, 95] on span "Default Tenant" at bounding box center [166, 98] width 124 height 7
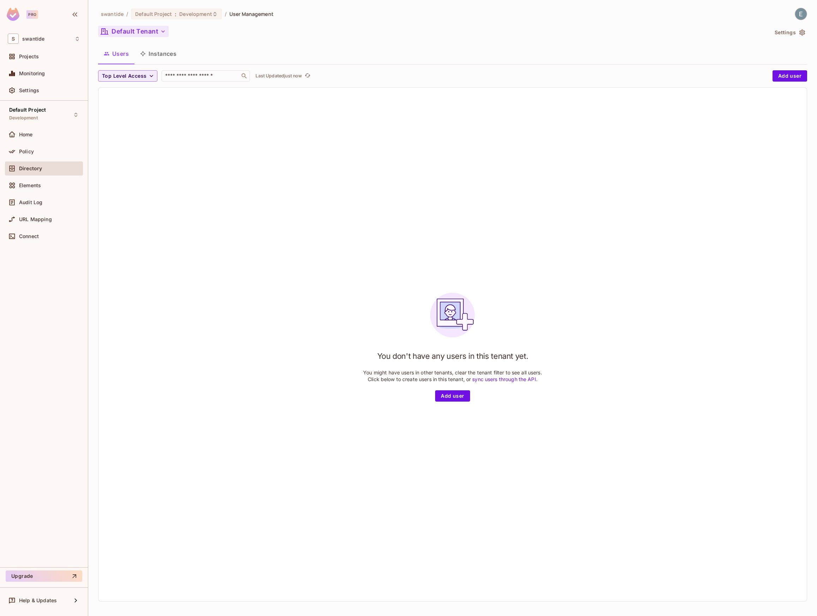
click at [166, 31] on icon "button" at bounding box center [163, 31] width 7 height 7
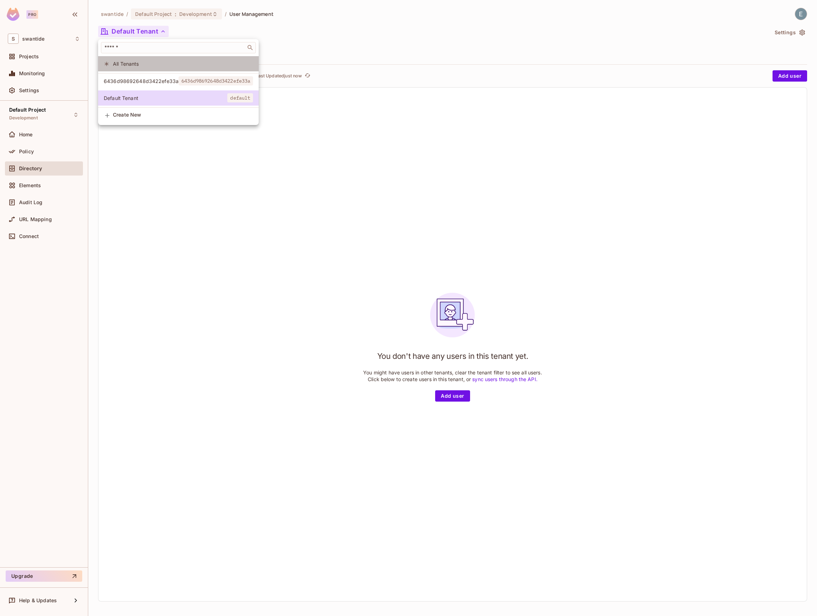
click at [151, 64] on span "All Tenants" at bounding box center [183, 63] width 140 height 7
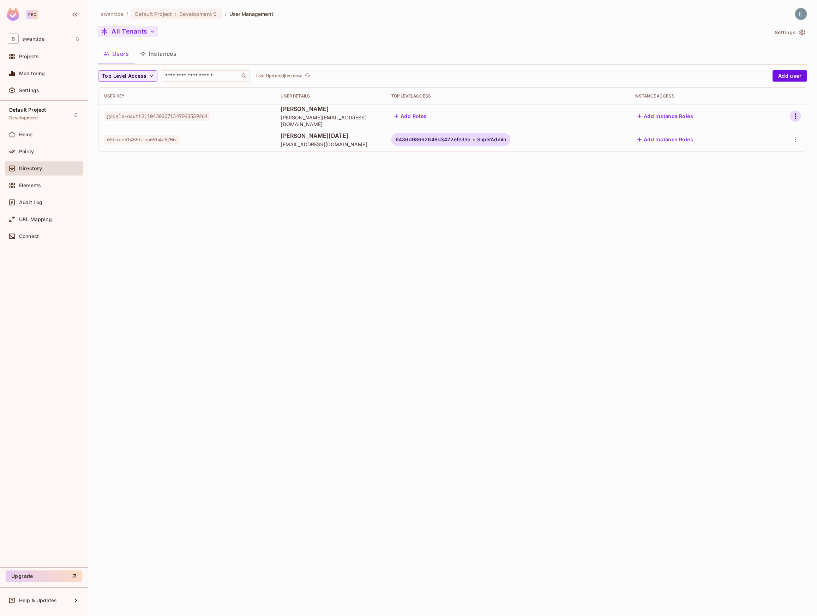
click at [797, 113] on icon "button" at bounding box center [795, 116] width 8 height 8
click at [773, 181] on div "Delete User" at bounding box center [764, 178] width 28 height 7
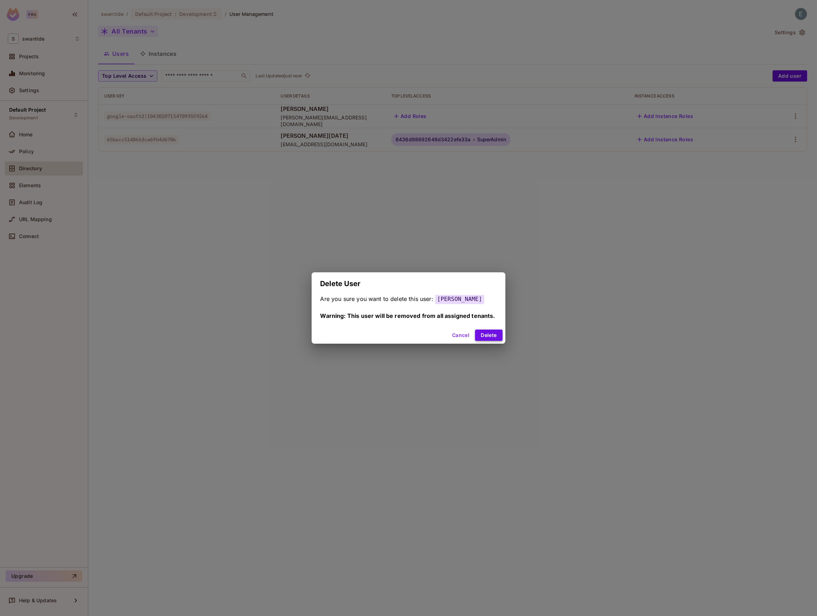
click at [486, 340] on button "Delete" at bounding box center [488, 334] width 27 height 11
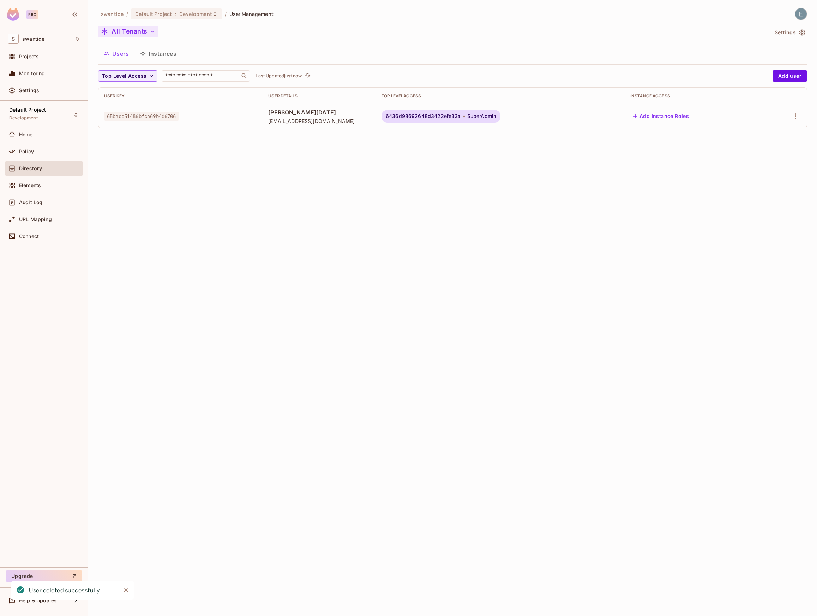
click at [459, 118] on span "6436d98692648d3422efe33a" at bounding box center [423, 116] width 75 height 6
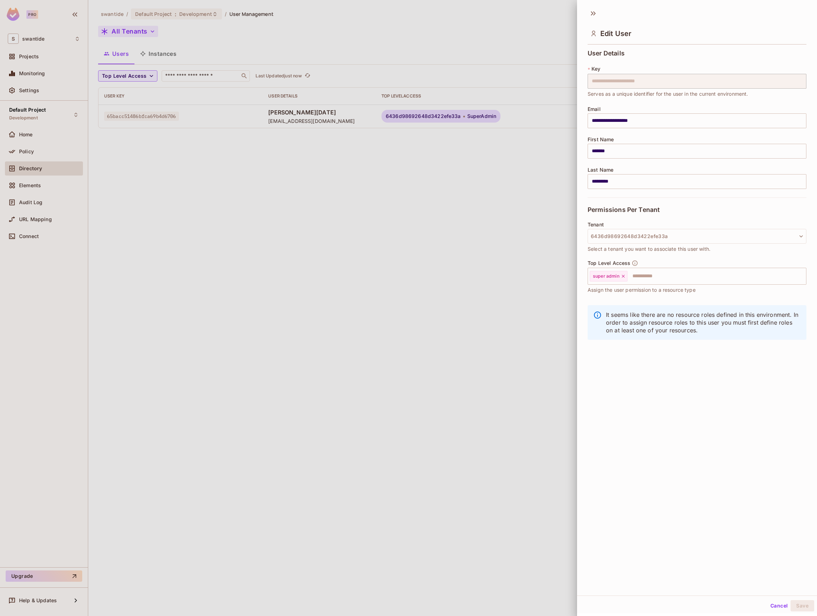
click at [393, 161] on div at bounding box center [408, 308] width 817 height 616
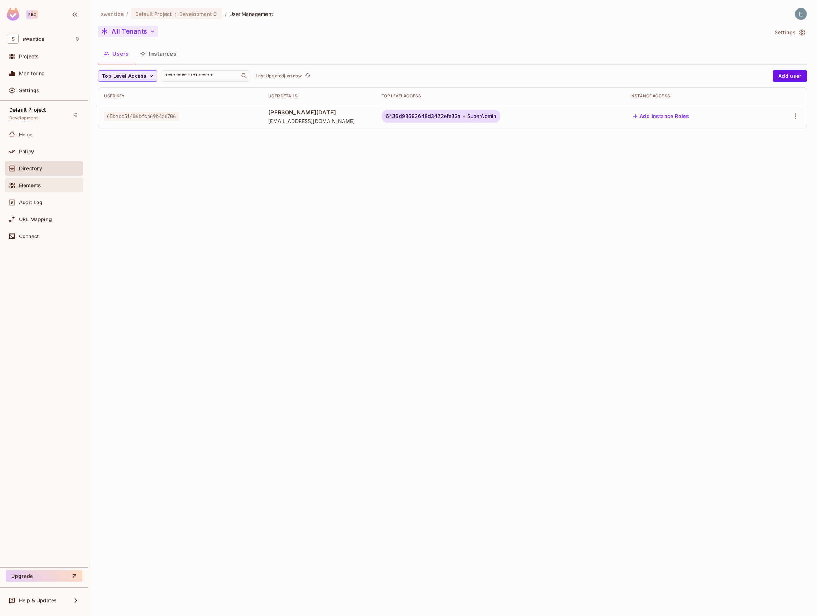
click at [42, 184] on div "Elements" at bounding box center [49, 186] width 61 height 6
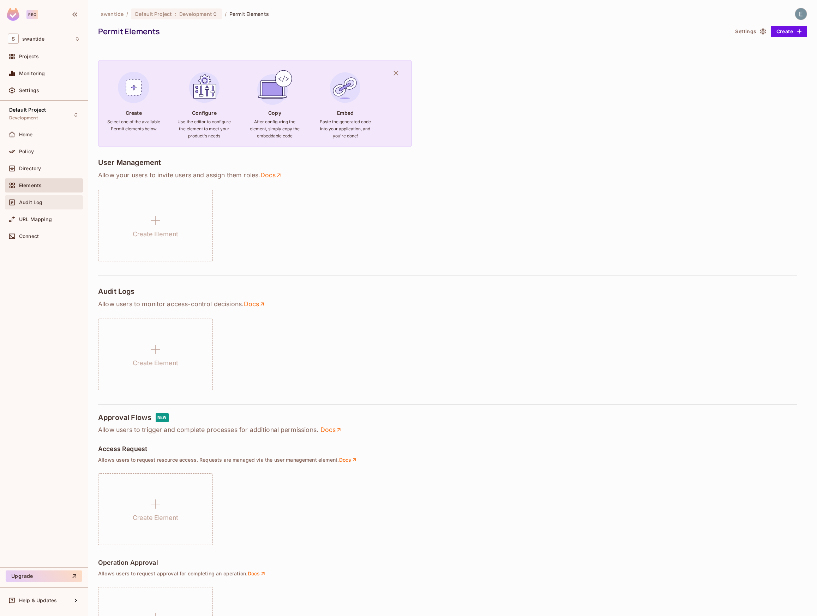
click at [38, 203] on span "Audit Log" at bounding box center [30, 202] width 23 height 6
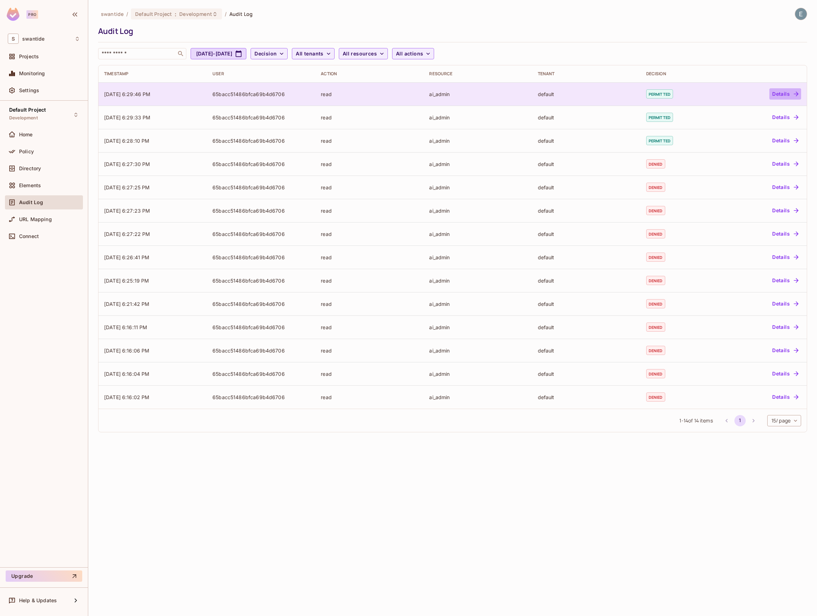
click at [787, 95] on button "Details" at bounding box center [786, 93] width 32 height 11
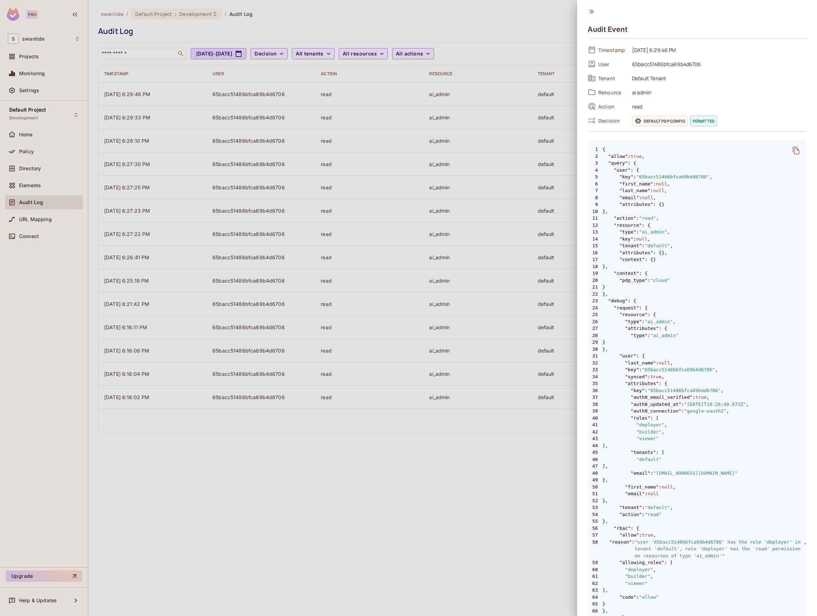
click at [434, 478] on div at bounding box center [408, 308] width 817 height 616
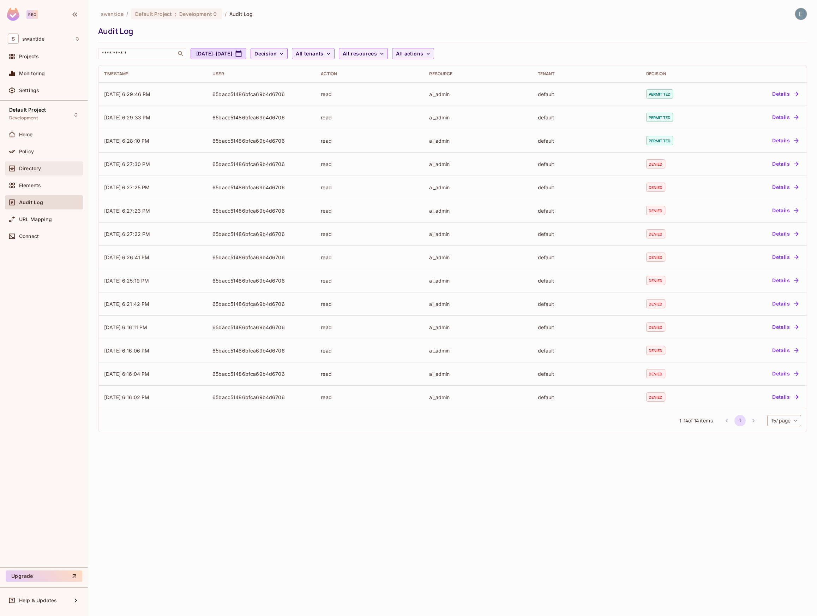
click at [39, 172] on div "Directory" at bounding box center [44, 168] width 72 height 8
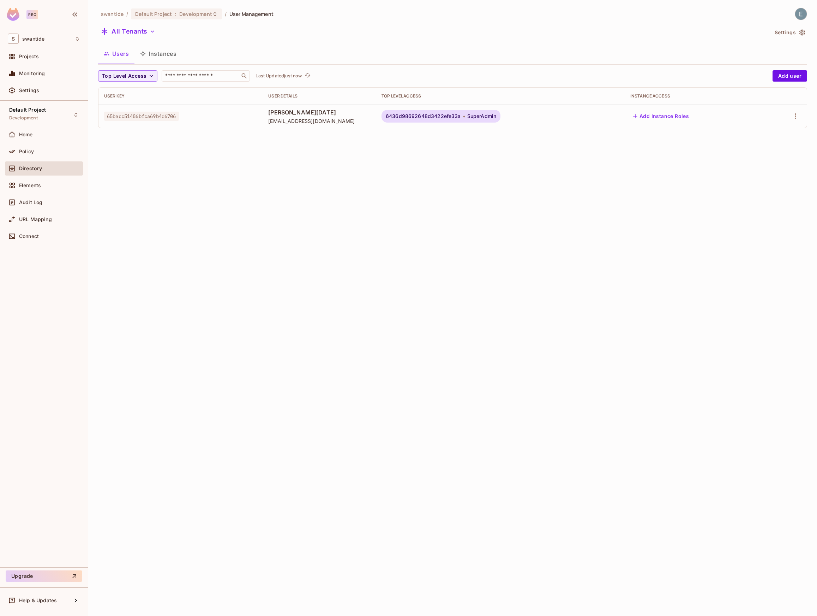
click at [313, 111] on span "[PERSON_NAME][DATE]" at bounding box center [319, 112] width 102 height 8
click at [292, 100] on th "User Details" at bounding box center [319, 96] width 113 height 17
click at [795, 112] on icon "button" at bounding box center [795, 116] width 8 height 8
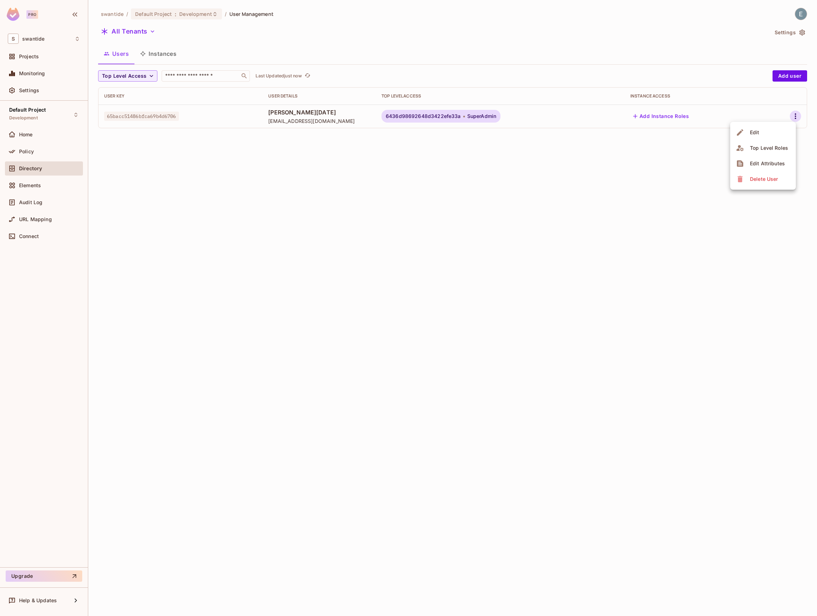
click at [773, 129] on li "Edit" at bounding box center [763, 133] width 66 height 16
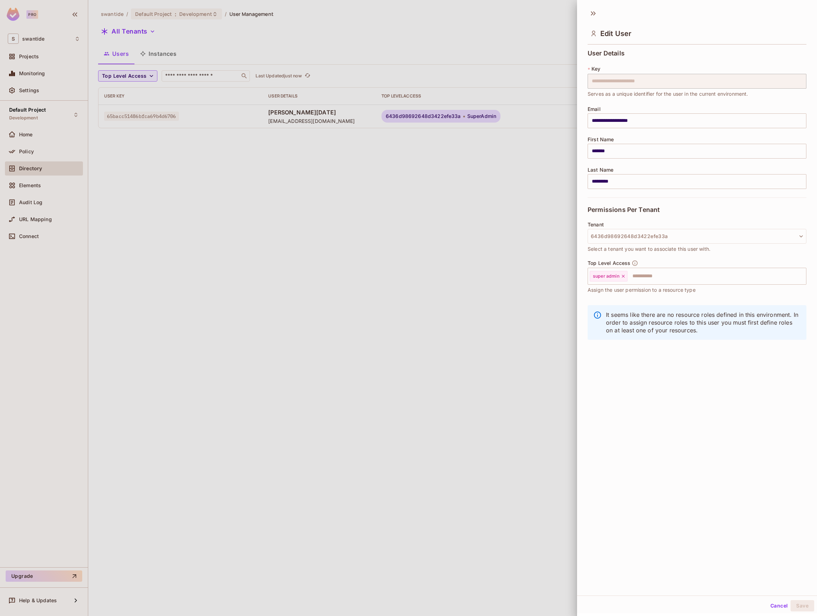
click at [519, 272] on div at bounding box center [408, 308] width 817 height 616
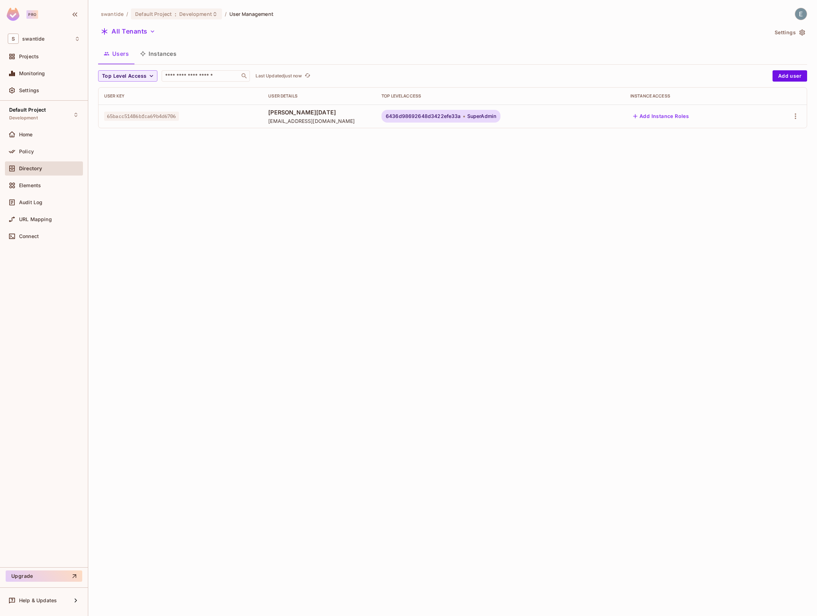
click at [377, 181] on div "swantide / Default Project : Development / User Management All Tenants Settings…" at bounding box center [452, 308] width 729 height 616
click at [163, 250] on div "swantide / Default Project : Development / User Management All Tenants Settings…" at bounding box center [452, 308] width 729 height 616
